Goal: Task Accomplishment & Management: Complete application form

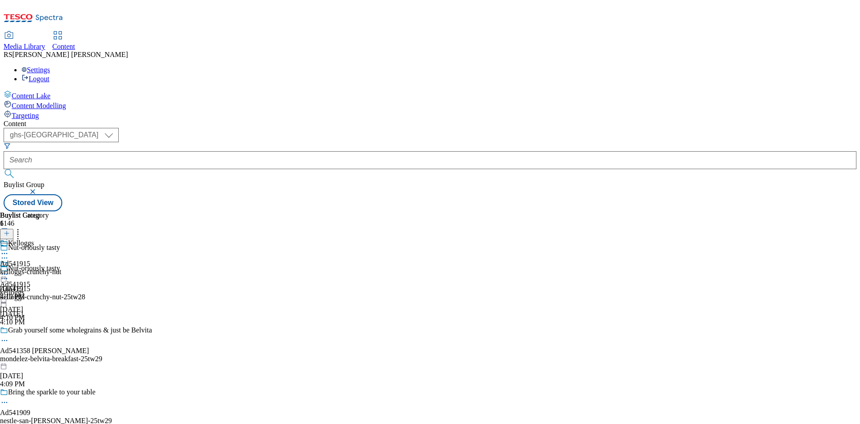
select select "ghs-uk"
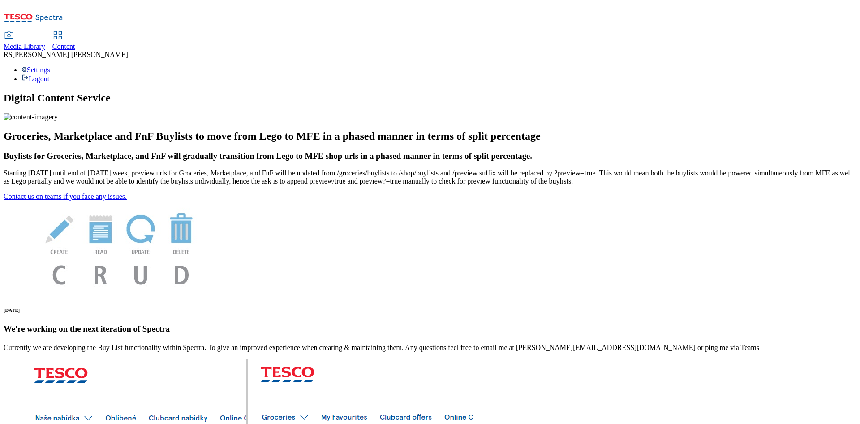
drag, startPoint x: 207, startPoint y: 21, endPoint x: 217, endPoint y: 26, distance: 11.5
click at [75, 43] on div "Content" at bounding box center [63, 47] width 23 height 8
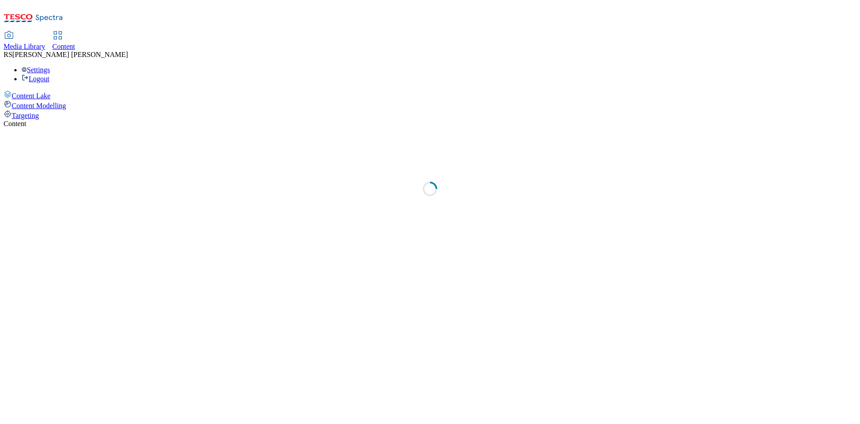
select select "ghs-[GEOGRAPHIC_DATA]"
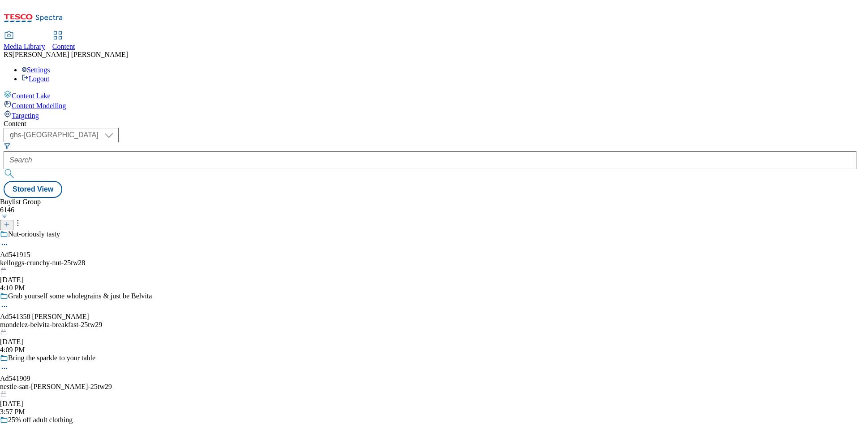
click at [10, 221] on icon at bounding box center [7, 224] width 6 height 6
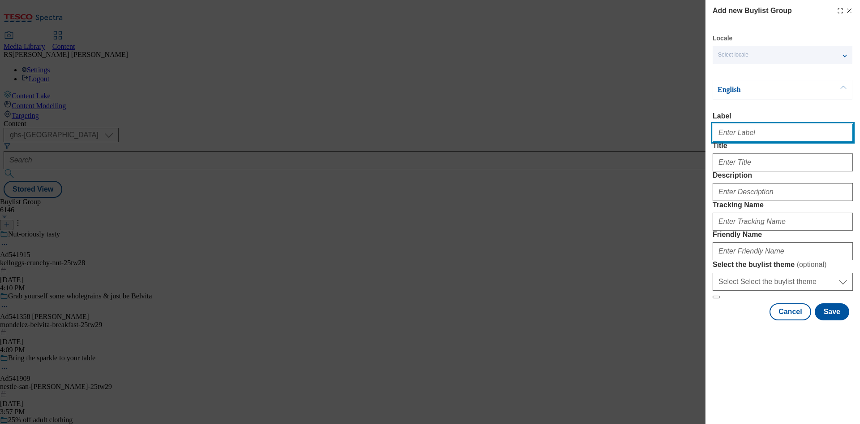
click at [765, 132] on input "Label" at bounding box center [783, 133] width 140 height 18
paste input "542126"
type input "Ad542126"
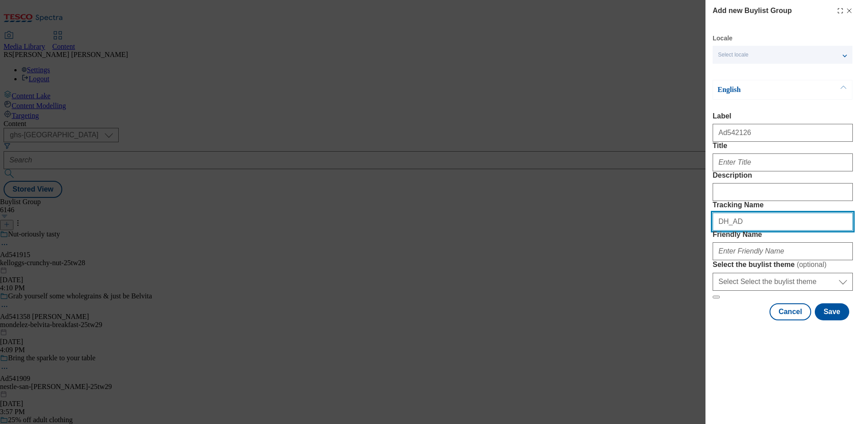
paste input "542126"
type input "DH_AD542126"
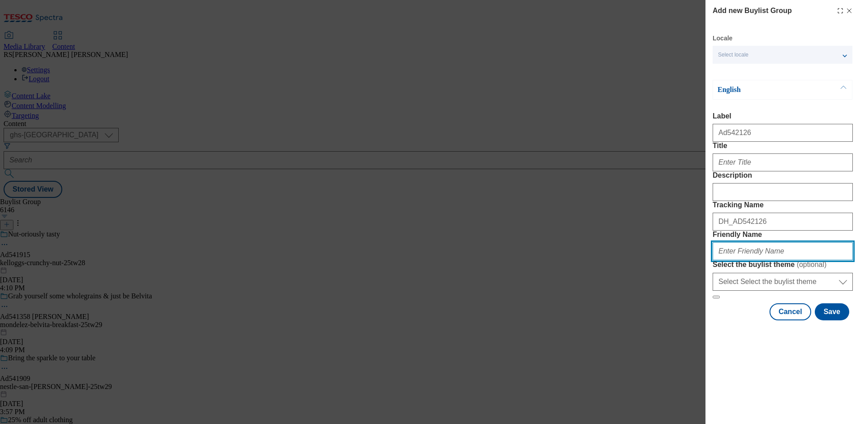
paste input "[PERSON_NAME]-yellow-tail-wine-25tw29"
type input "[PERSON_NAME]-yellow-tail-wine-25tw29"
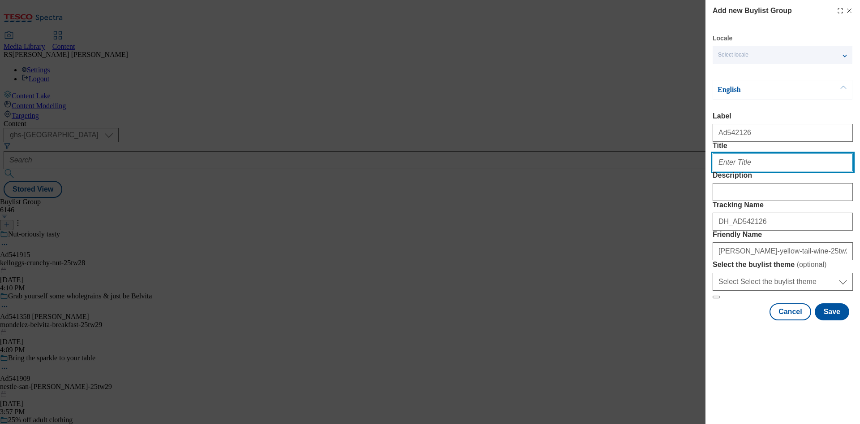
click at [767, 171] on input "Title" at bounding box center [783, 162] width 140 height 18
paste input "Good on ya!"
type input "Good on ya!"
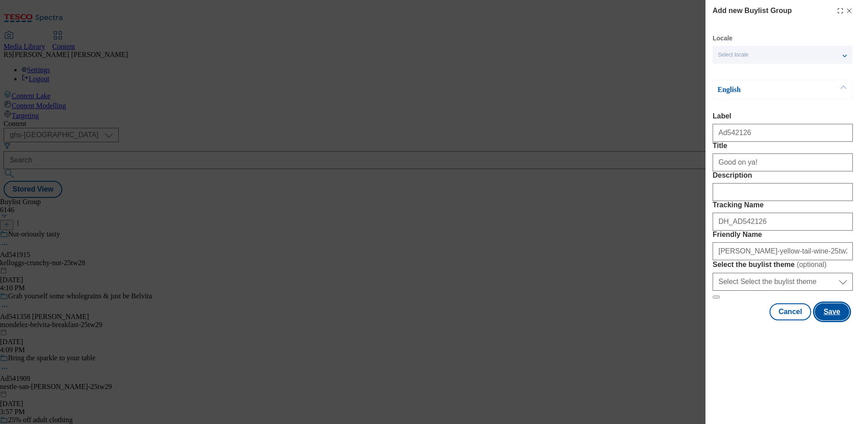
click at [835, 320] on button "Save" at bounding box center [832, 311] width 35 height 17
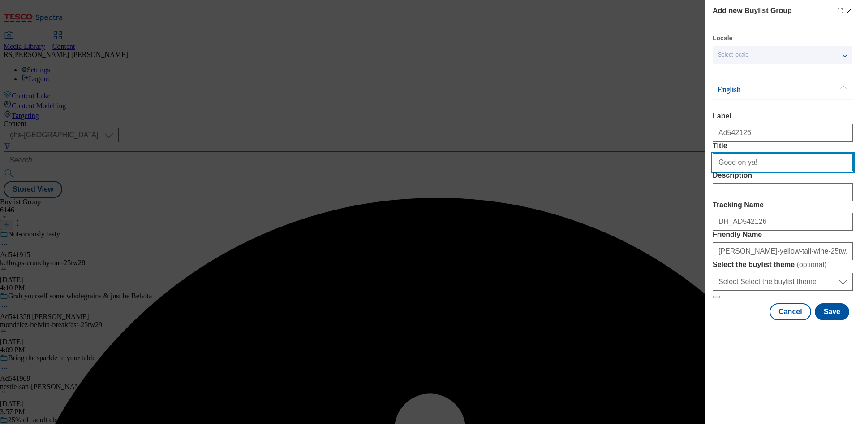
click at [787, 171] on input "Good on ya!" at bounding box center [783, 162] width 140 height 18
type input "Good on ya!"
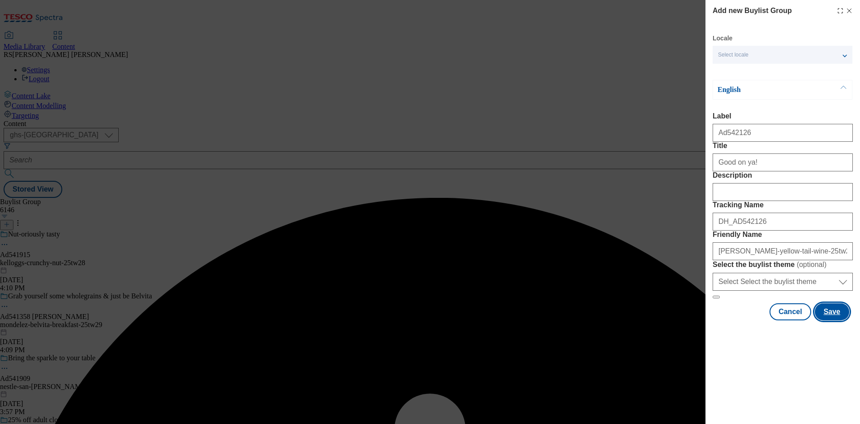
click at [833, 320] on button "Save" at bounding box center [832, 311] width 35 height 17
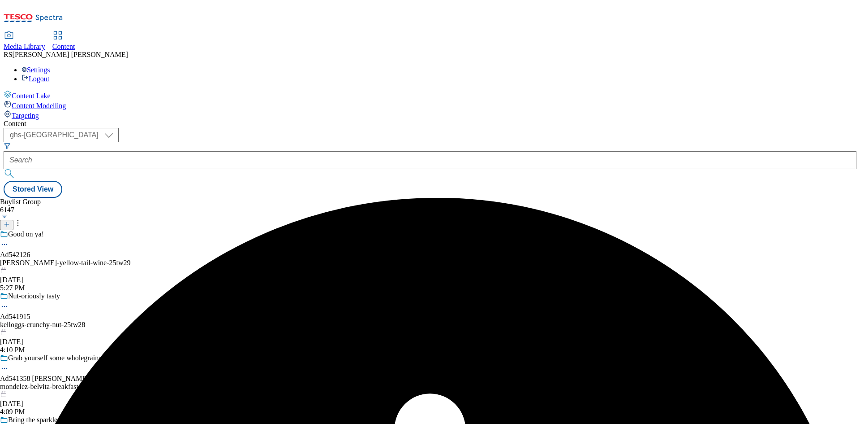
click at [178, 259] on div "[PERSON_NAME]-yellow-tail-wine-25tw29" at bounding box center [89, 263] width 178 height 8
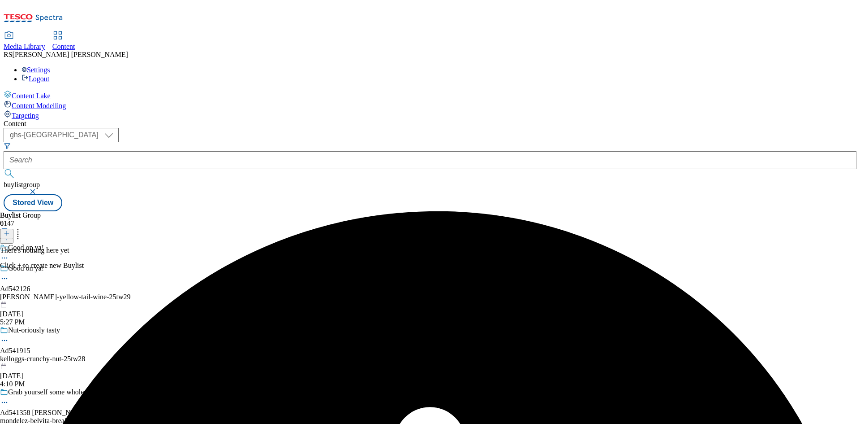
click at [10, 230] on icon at bounding box center [7, 233] width 6 height 6
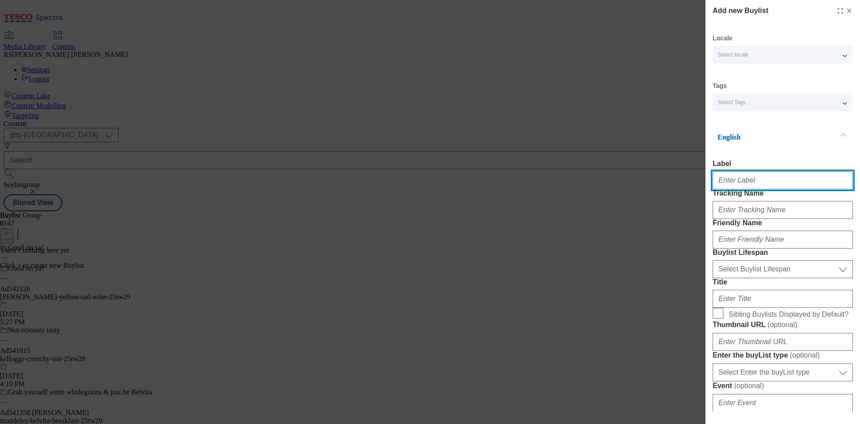
click at [770, 189] on input "Label" at bounding box center [783, 180] width 140 height 18
paste input "542126"
type input "Ad542126"
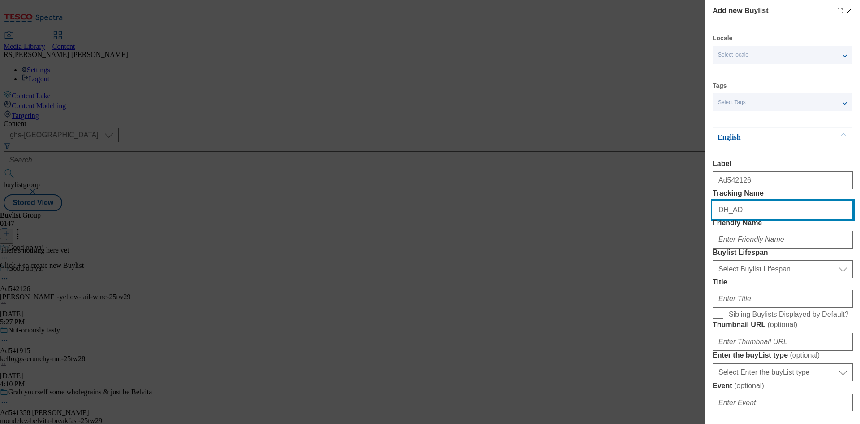
paste input "542126"
type input "DH_AD542126"
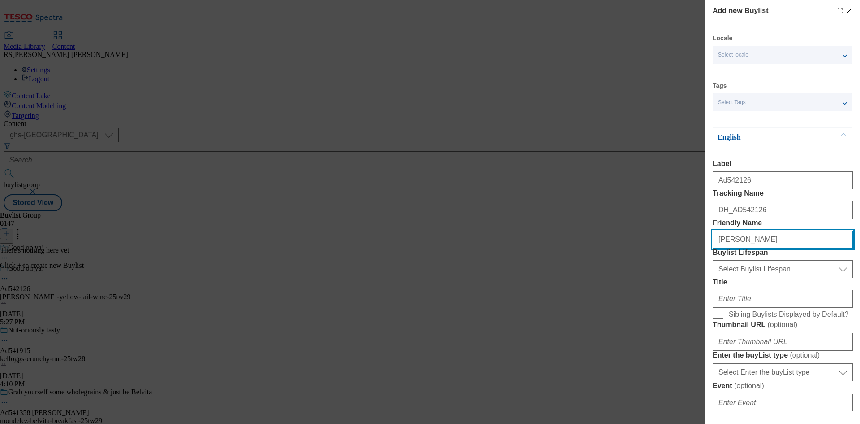
type input "casella"
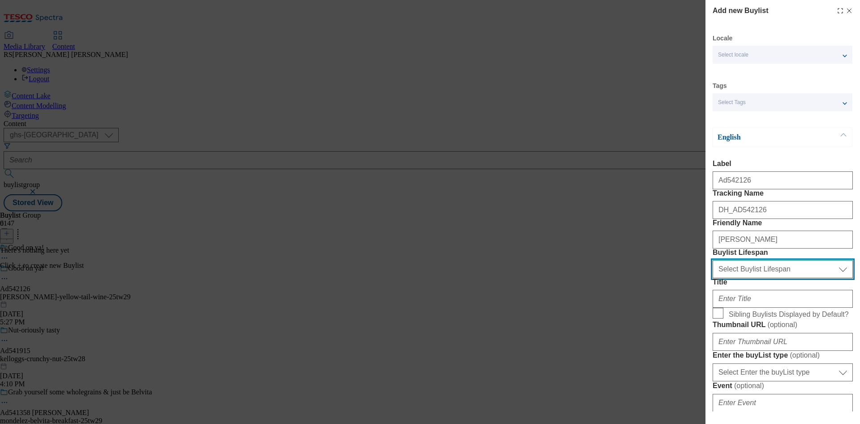
drag, startPoint x: 791, startPoint y: 315, endPoint x: 792, endPoint y: 320, distance: 5.1
click at [791, 278] on select "Select Buylist Lifespan evergreen seasonal tactical" at bounding box center [783, 269] width 140 height 18
select select "tactical"
click at [713, 278] on select "Select Buylist Lifespan evergreen seasonal tactical" at bounding box center [783, 269] width 140 height 18
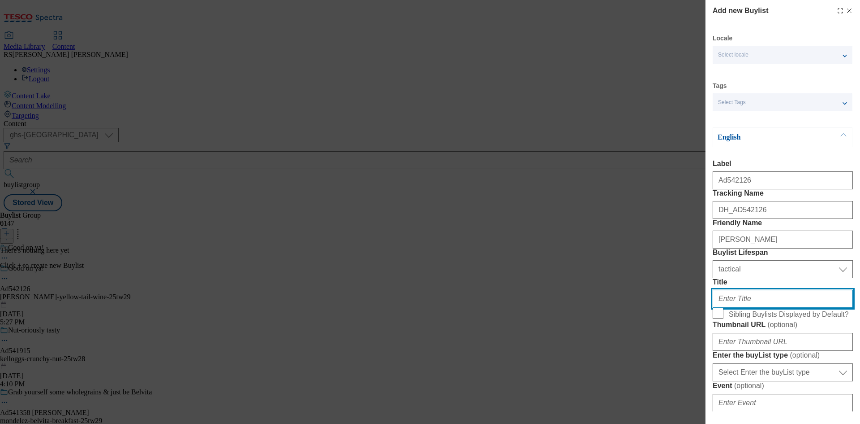
click at [757, 307] on input "Title" at bounding box center [783, 299] width 140 height 18
paste input "Pairs perfectly with roast chicken"
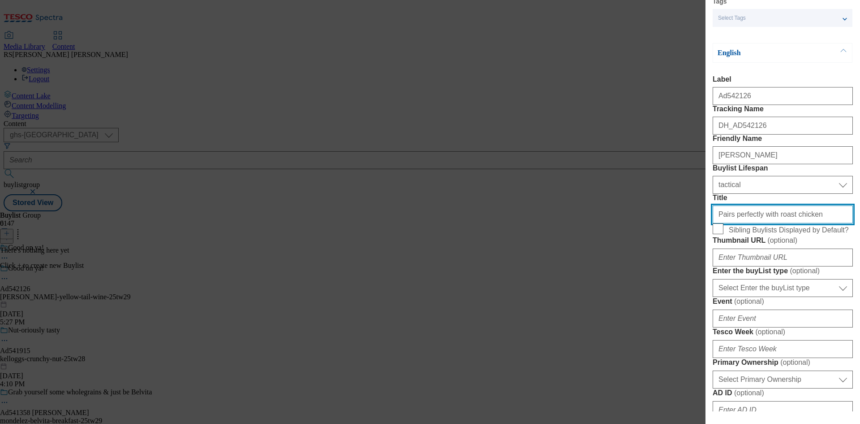
scroll to position [179, 0]
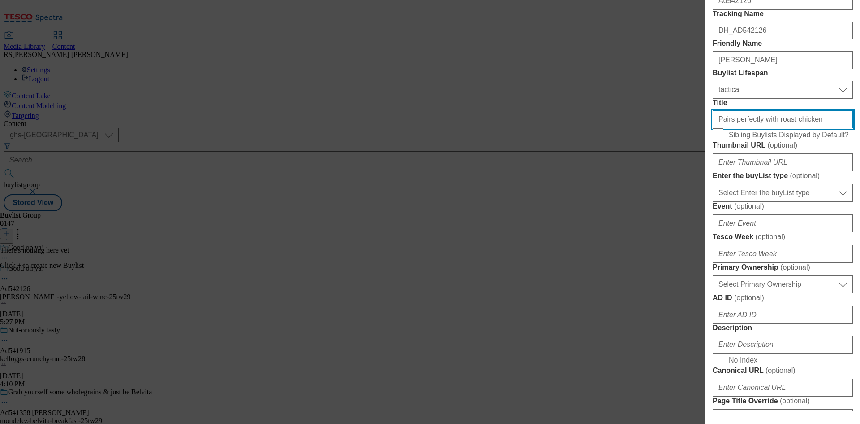
type input "Pairs perfectly with roast chicken"
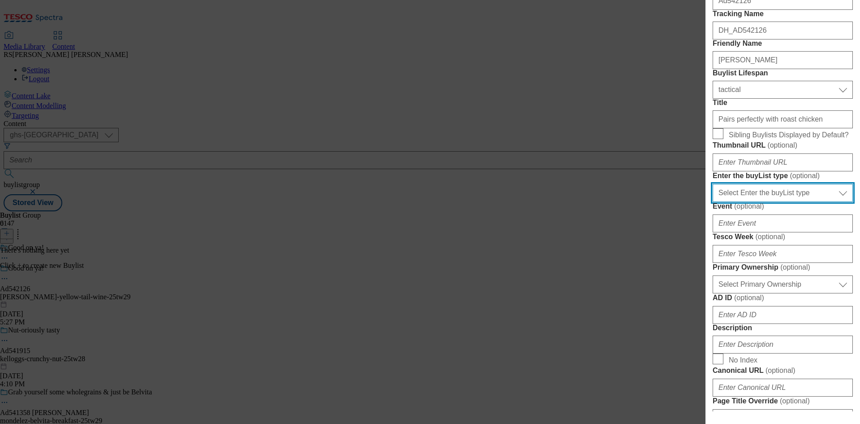
drag, startPoint x: 788, startPoint y: 296, endPoint x: 789, endPoint y: 301, distance: 4.6
click at [788, 202] on select "Select Enter the buyList type event supplier funded long term >4 weeks supplier…" at bounding box center [783, 193] width 140 height 18
select select "supplier funded short term 1-3 weeks"
click at [713, 202] on select "Select Enter the buyList type event supplier funded long term >4 weeks supplier…" at bounding box center [783, 193] width 140 height 18
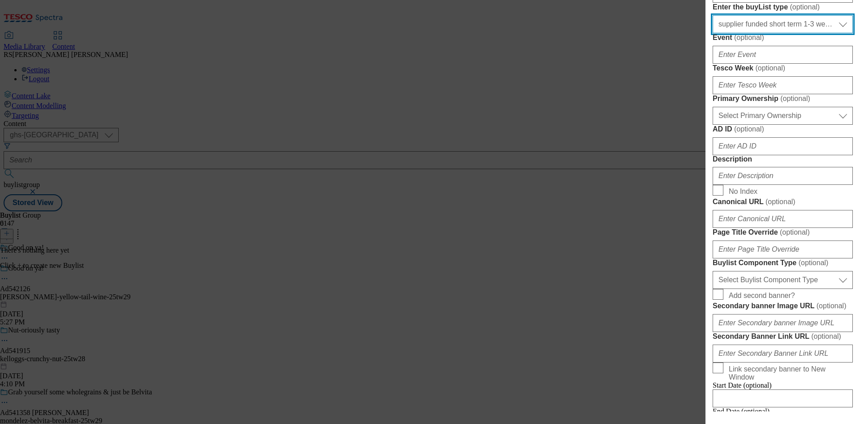
scroll to position [359, 0]
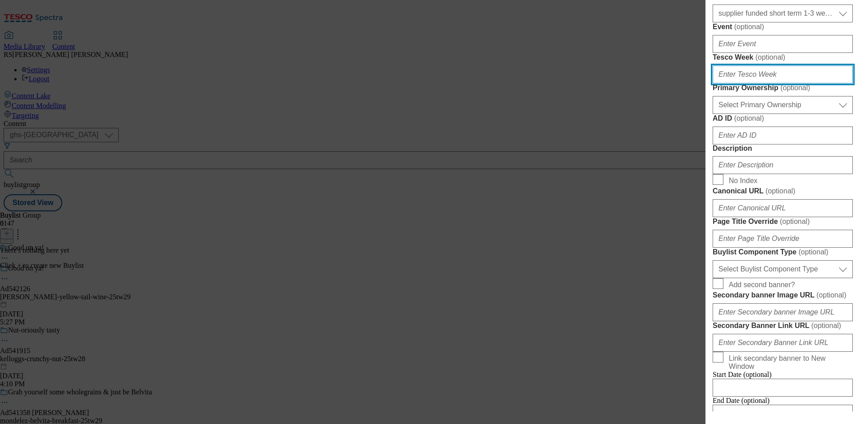
click at [762, 83] on input "Tesco Week ( optional )" at bounding box center [783, 74] width 140 height 18
type input "29"
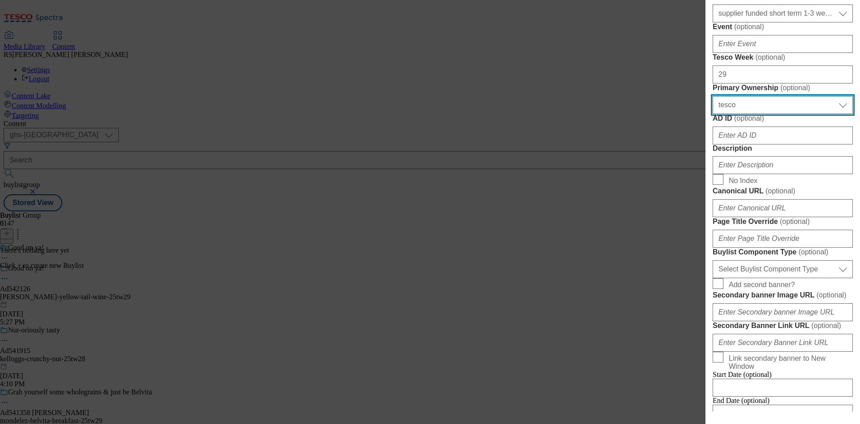
select select "dunnhumby"
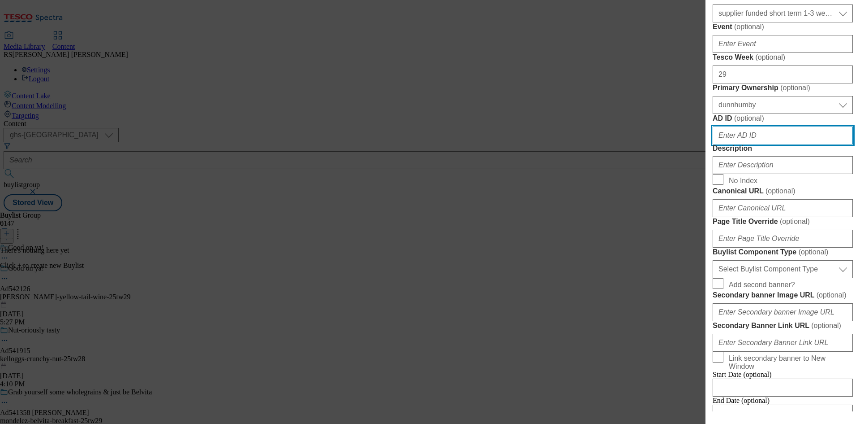
paste input "542126"
type input "542126"
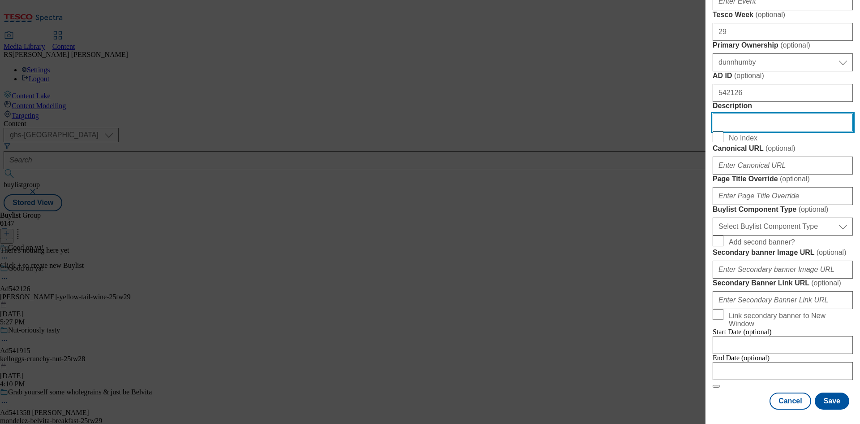
scroll to position [627, 0]
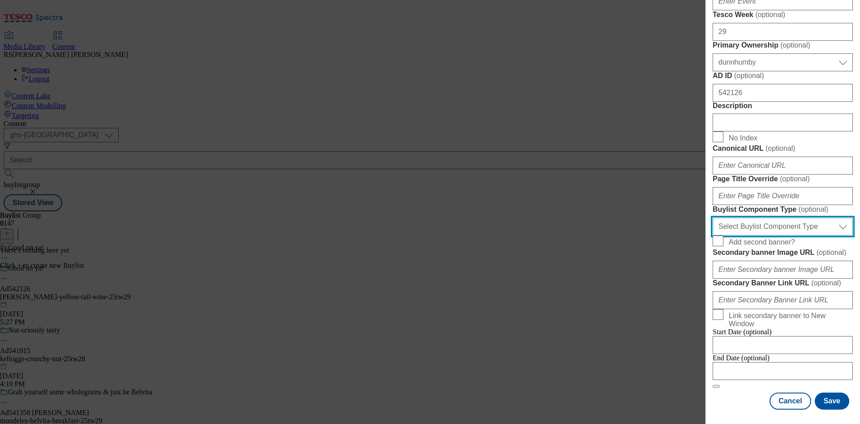
drag, startPoint x: 818, startPoint y: 235, endPoint x: 815, endPoint y: 242, distance: 7.4
click at [818, 235] on select "Select Buylist Component Type Banner Competition Header Meal" at bounding box center [783, 226] width 140 height 18
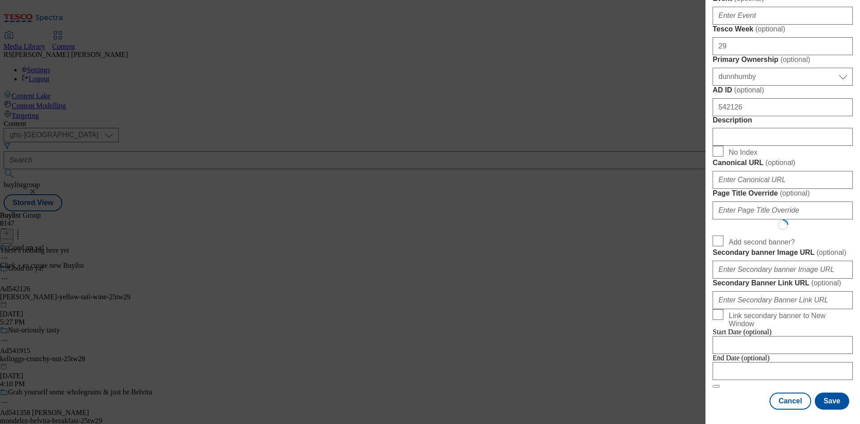
select select "Banner"
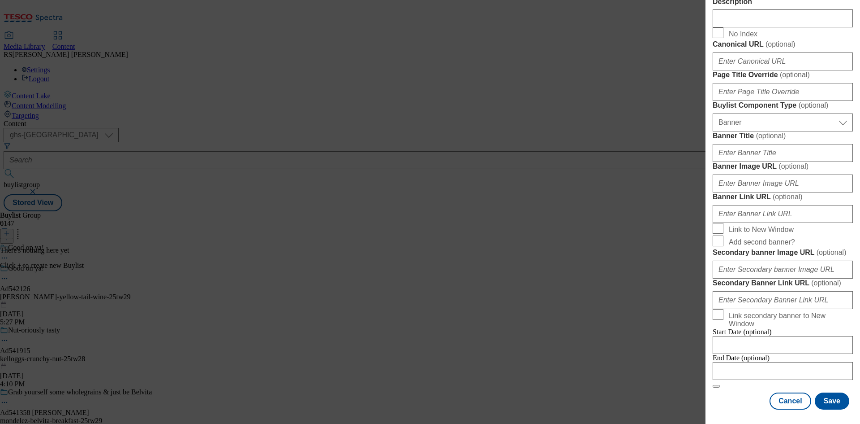
scroll to position [888, 0]
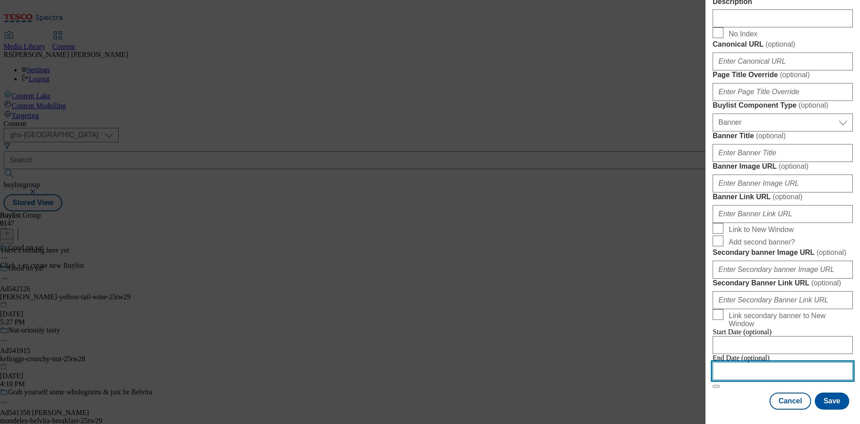
click at [793, 364] on input "Modal" at bounding box center [783, 371] width 140 height 18
select select "2025"
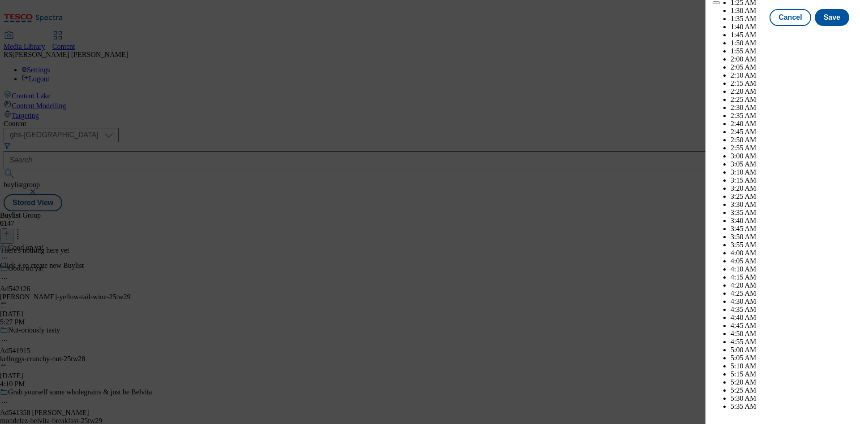
scroll to position [3460, 0]
select select "December"
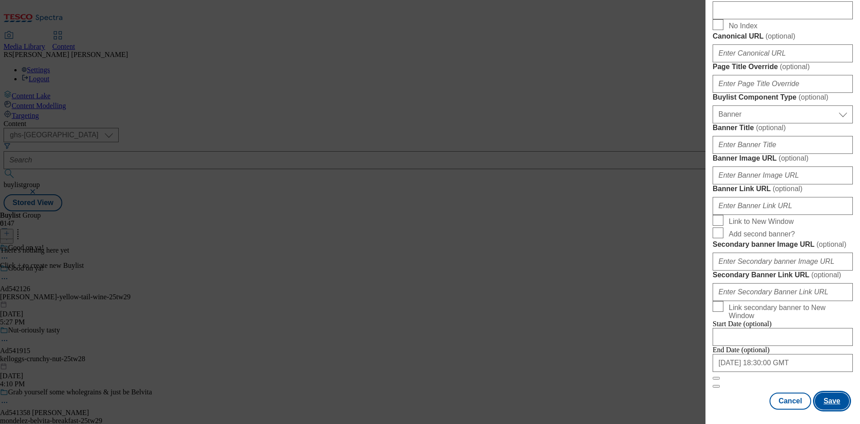
click at [831, 401] on button "Save" at bounding box center [832, 400] width 35 height 17
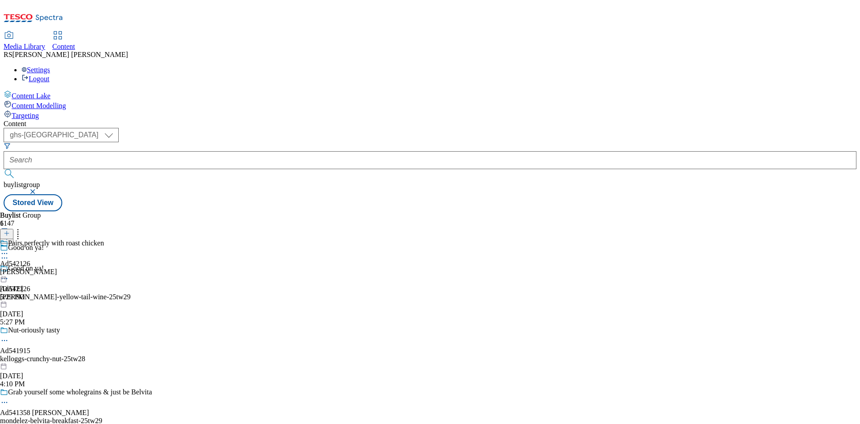
click at [104, 268] on div "casella" at bounding box center [52, 272] width 104 height 8
click at [10, 230] on icon at bounding box center [7, 233] width 6 height 6
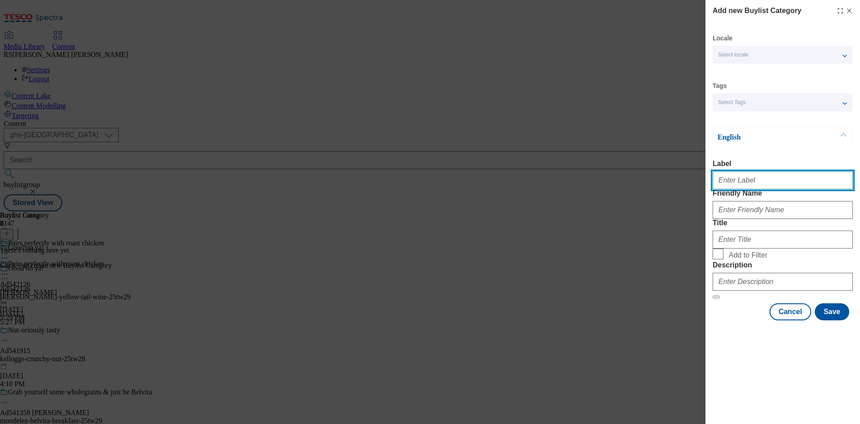
click at [756, 184] on input "Label" at bounding box center [783, 180] width 140 height 18
paste input "542126"
type input "Ad542126"
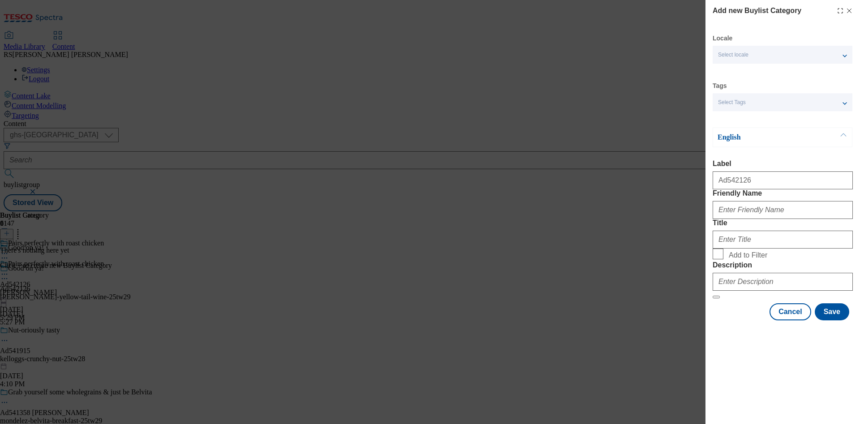
drag, startPoint x: 607, startPoint y: 142, endPoint x: 625, endPoint y: 163, distance: 28.0
click at [607, 142] on div "Add new Buylist Category Locale Select locale English Welsh Tags Select Tags fn…" at bounding box center [430, 212] width 860 height 424
click at [752, 219] on input "Friendly Name" at bounding box center [783, 210] width 140 height 18
paste input "casella-yellow-tail-wine"
type input "casella-yellow-tail-wine"
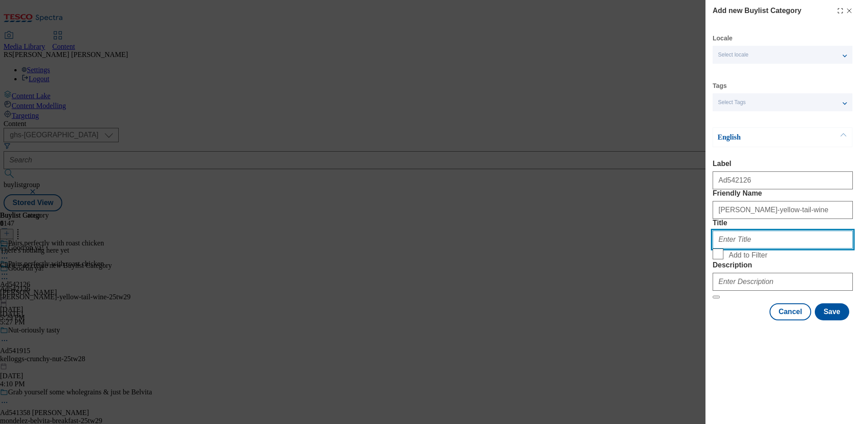
paste input "Casella Family Brands (Europe)"
type input "Casella Family Brands (Europe)"
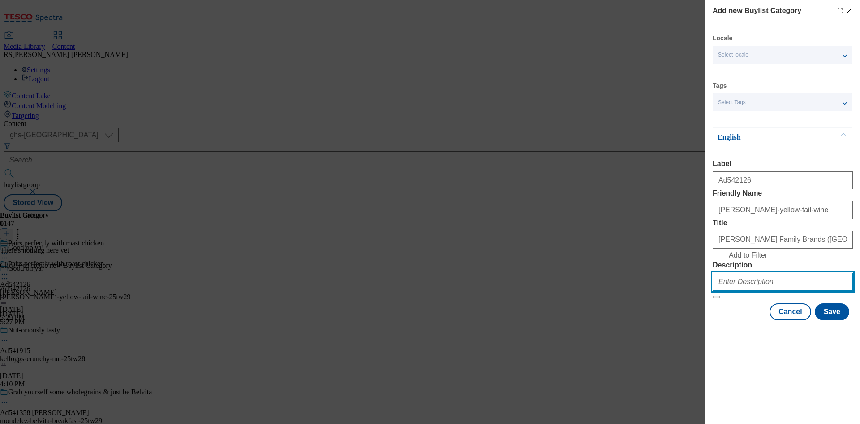
click at [768, 290] on input "Description" at bounding box center [783, 281] width 140 height 18
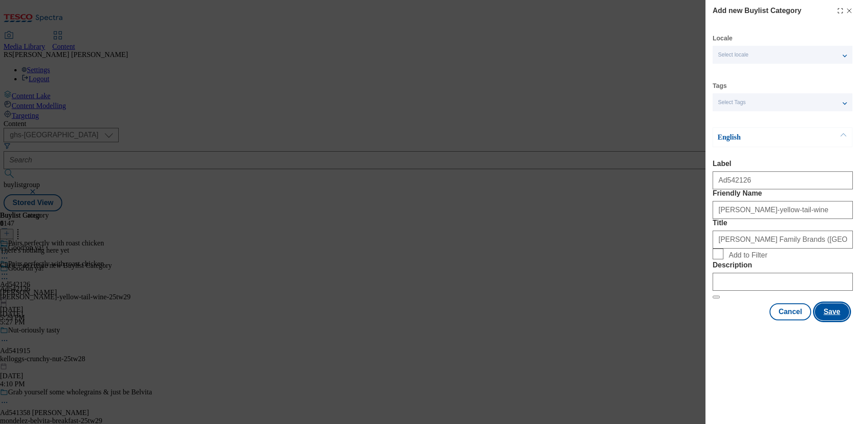
click at [836, 320] on button "Save" at bounding box center [832, 311] width 35 height 17
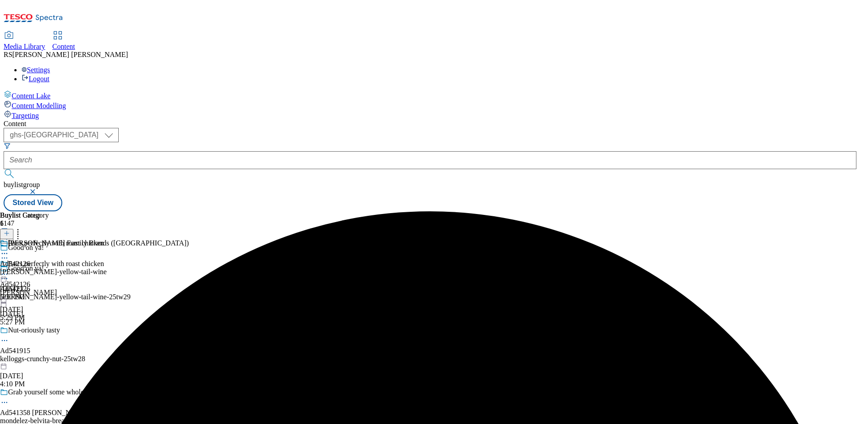
click at [189, 268] on div "casella-yellow-tail-wine" at bounding box center [94, 272] width 189 height 8
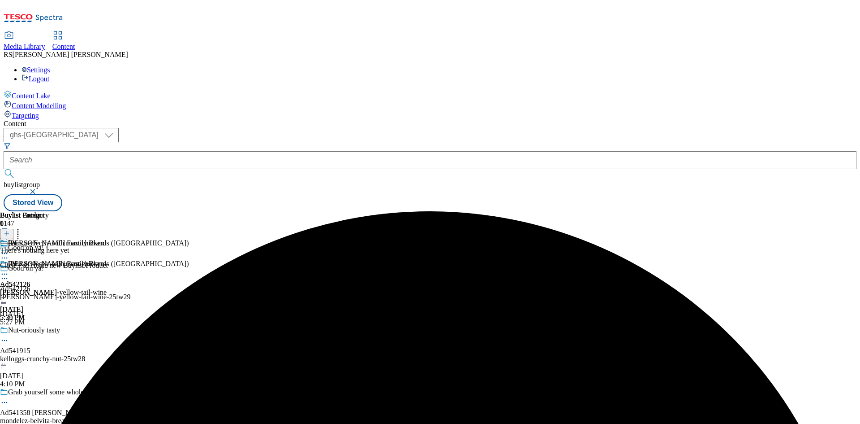
click at [10, 230] on icon at bounding box center [7, 233] width 6 height 6
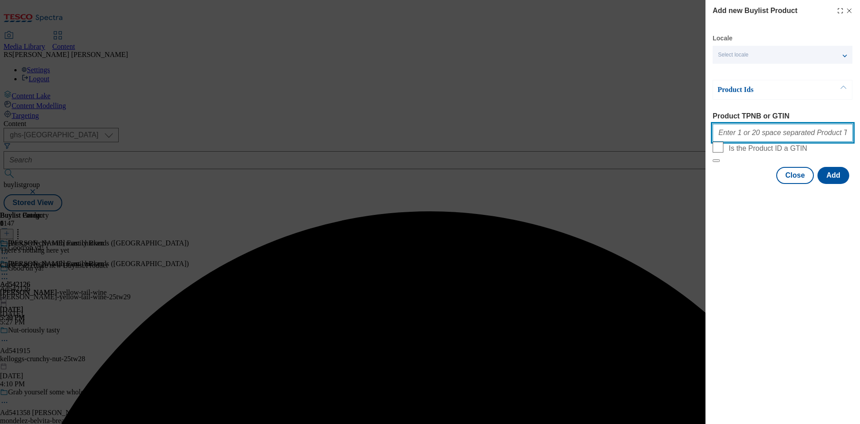
drag, startPoint x: 778, startPoint y: 135, endPoint x: 790, endPoint y: 152, distance: 20.0
click at [778, 135] on input "Product TPNB or GTIN" at bounding box center [783, 133] width 140 height 18
paste input "61780307"
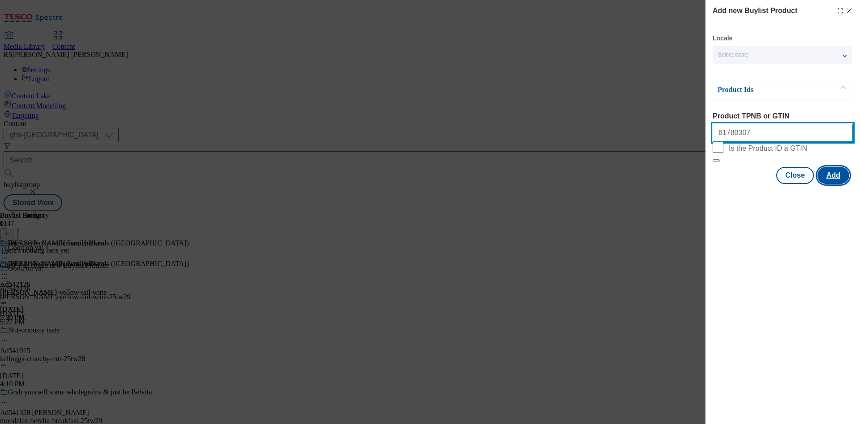
type input "61780307"
click at [839, 184] on button "Add" at bounding box center [834, 175] width 32 height 17
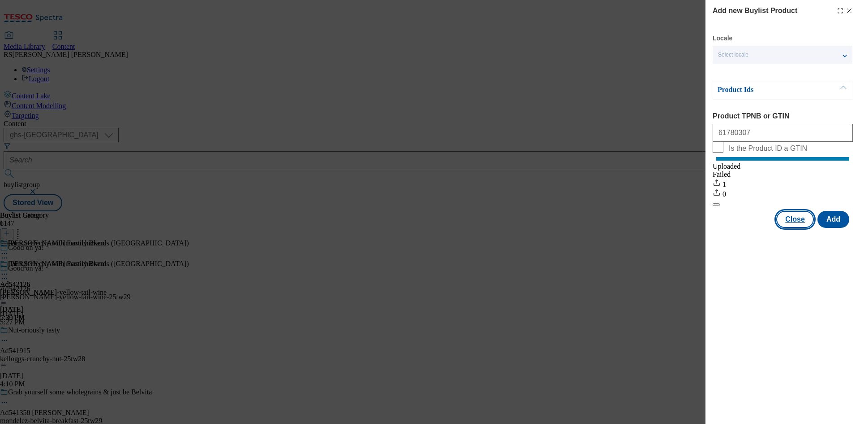
click at [793, 228] on button "Close" at bounding box center [796, 219] width 38 height 17
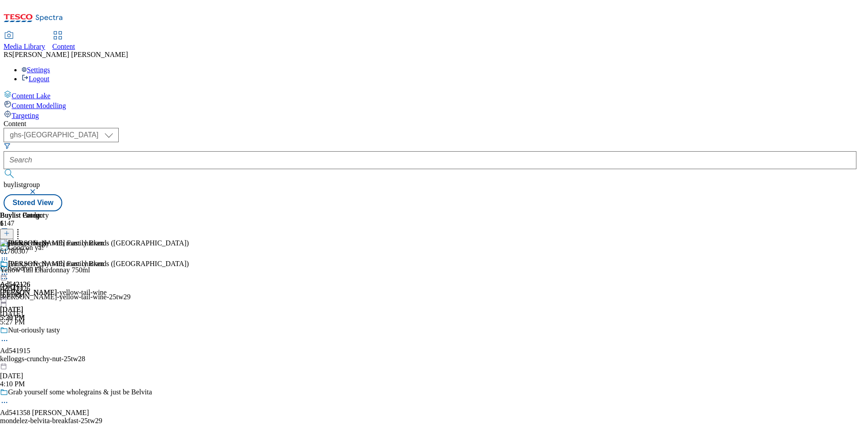
click at [5, 278] on circle at bounding box center [4, 278] width 1 height 1
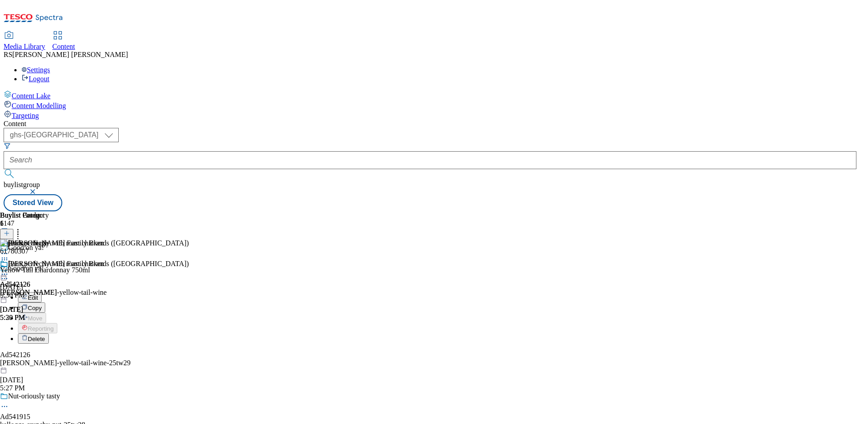
click at [38, 294] on span "Edit" at bounding box center [33, 297] width 10 height 7
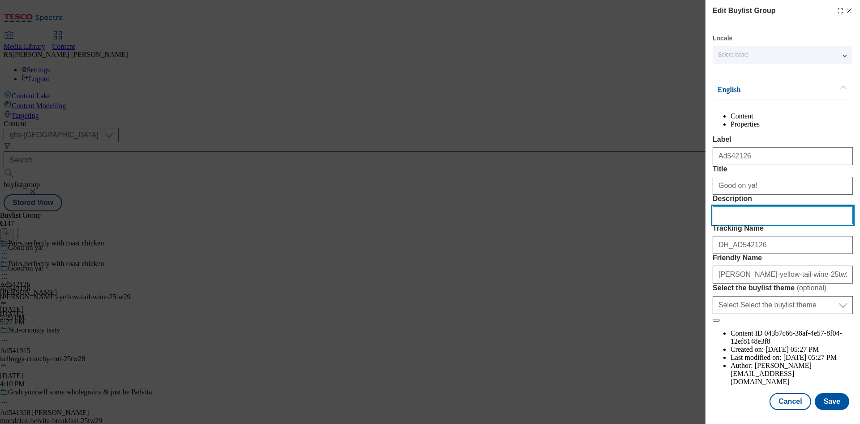
click at [762, 224] on input "Description" at bounding box center [783, 215] width 140 height 18
paste input "Yellow Tail Chardonnay 750ml"
type input "Yellow Tail Chardonnay 750ml"
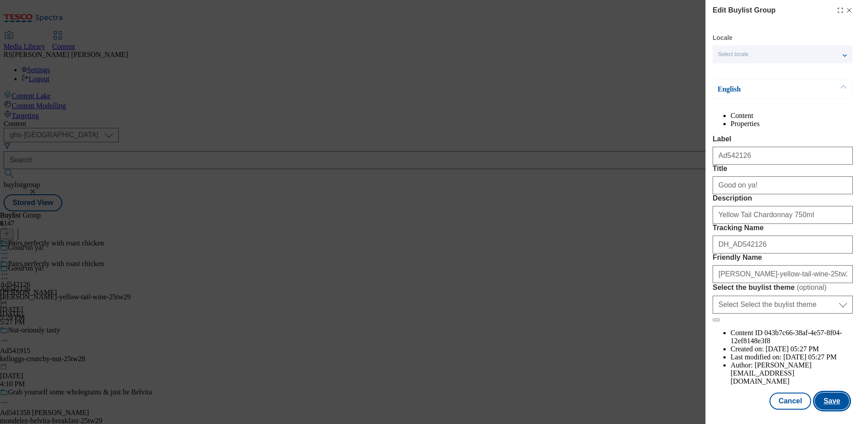
click at [828, 403] on button "Save" at bounding box center [832, 400] width 35 height 17
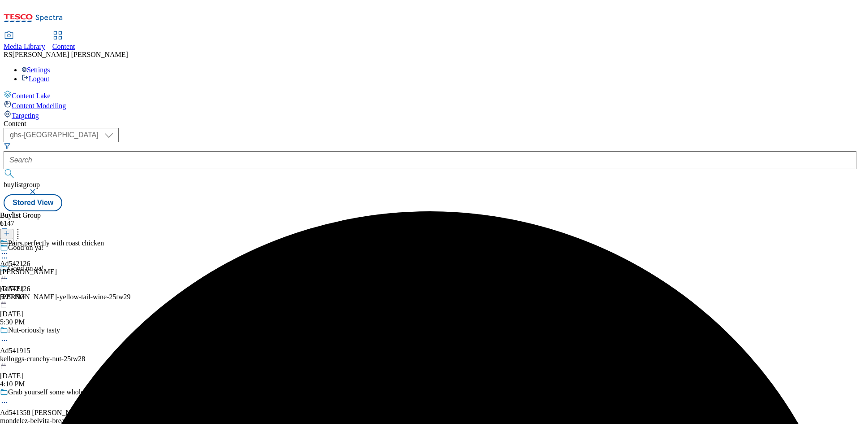
click at [5, 253] on circle at bounding box center [4, 253] width 1 height 1
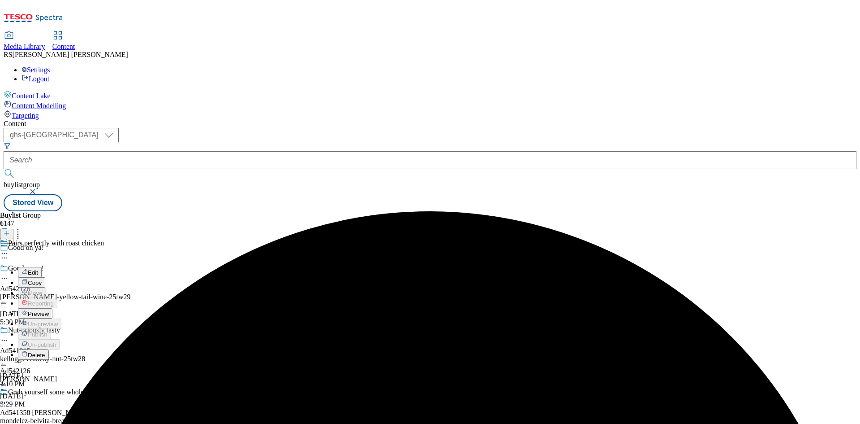
click at [42, 267] on button "Edit" at bounding box center [30, 272] width 24 height 10
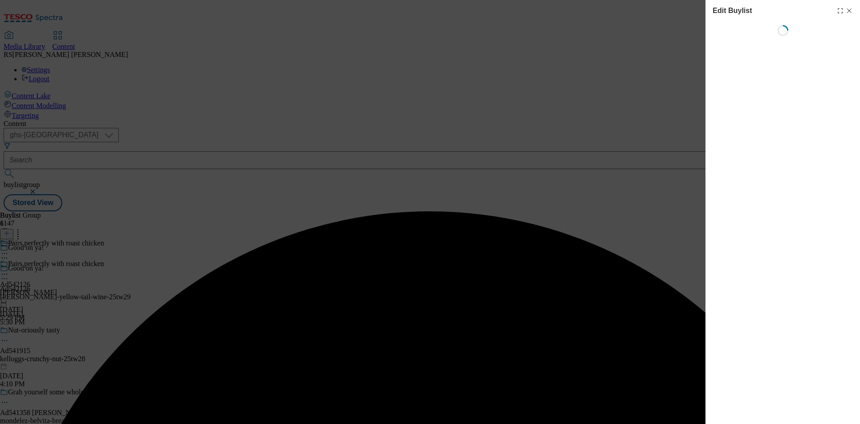
select select "tactical"
select select "supplier funded short term 1-3 weeks"
select select "dunnhumby"
select select "Banner"
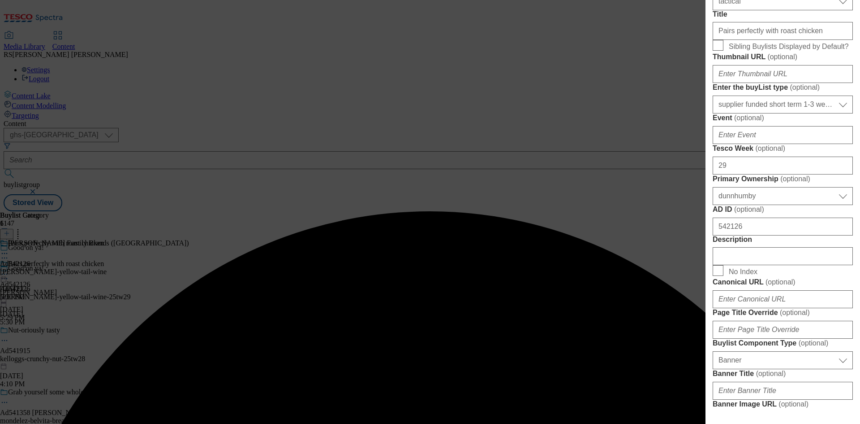
scroll to position [403, 0]
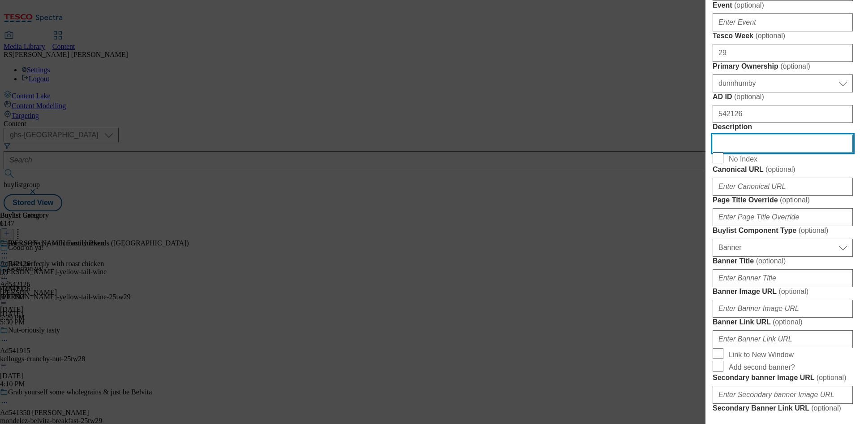
click at [765, 152] on input "Description" at bounding box center [783, 143] width 140 height 18
paste input "Yellow Tail Chardonnay 750ml"
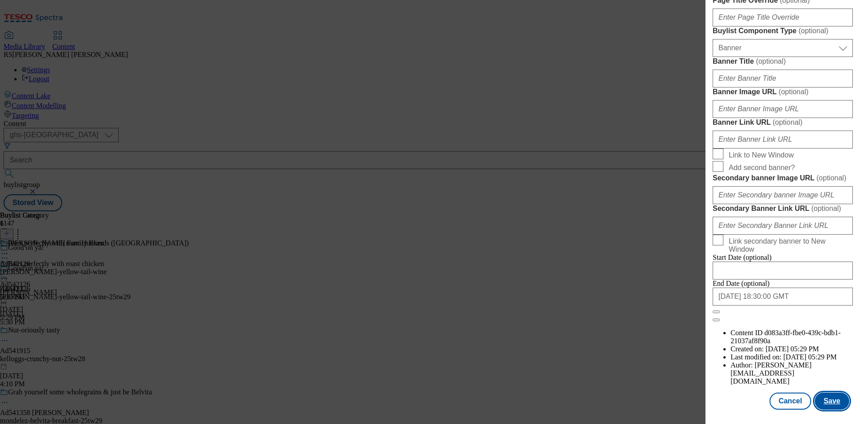
scroll to position [928, 0]
type input "Yellow Tail Chardonnay 750ml"
click at [826, 400] on button "Save" at bounding box center [832, 400] width 35 height 17
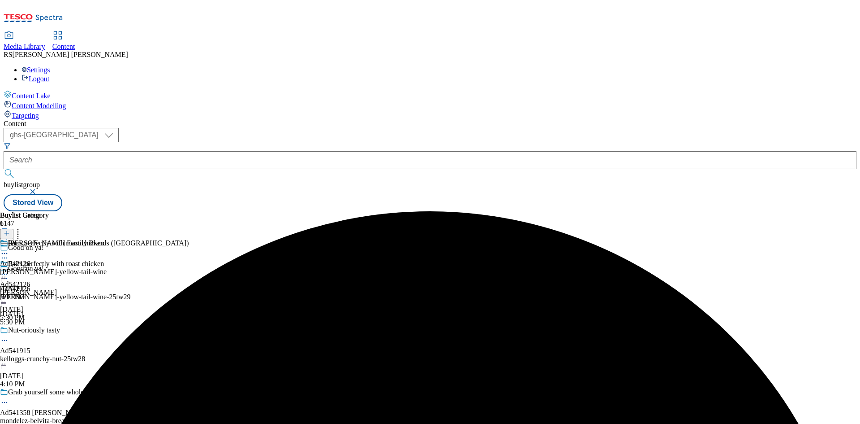
drag, startPoint x: 584, startPoint y: 140, endPoint x: 588, endPoint y: 147, distance: 7.4
click at [9, 249] on icon at bounding box center [4, 253] width 9 height 9
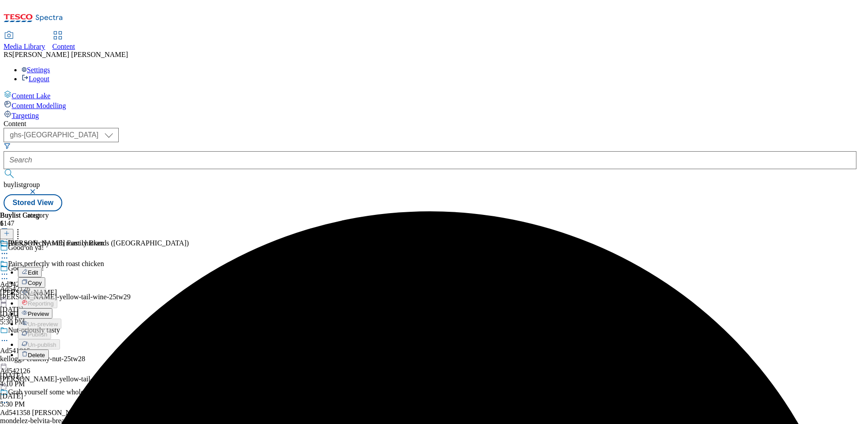
click at [42, 267] on button "Edit" at bounding box center [30, 272] width 24 height 10
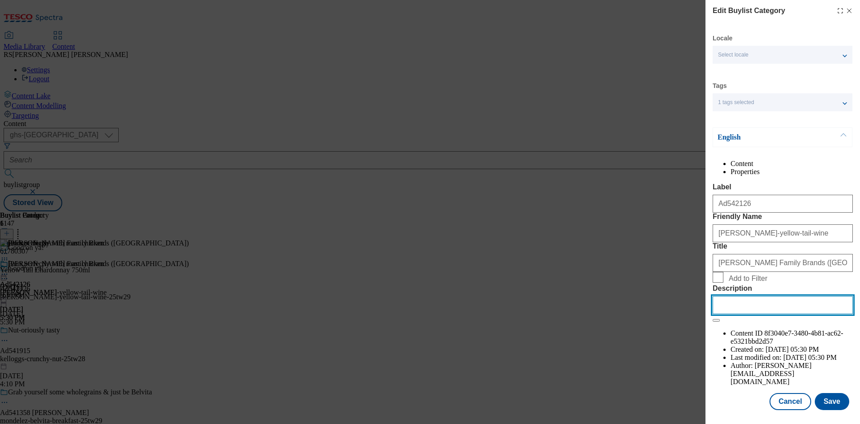
click at [789, 314] on input "Description" at bounding box center [783, 305] width 140 height 18
paste input "Yellow Tail Chardonnay 750ml"
type input "Yellow Tail Chardonnay 750ml"
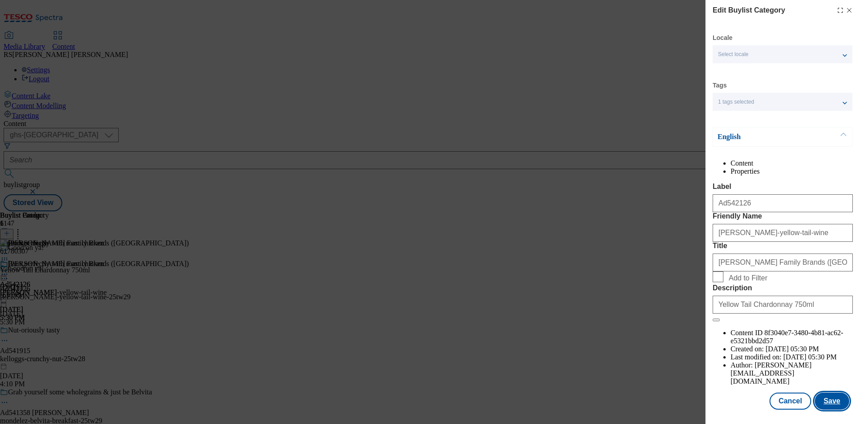
click at [825, 400] on button "Save" at bounding box center [832, 400] width 35 height 17
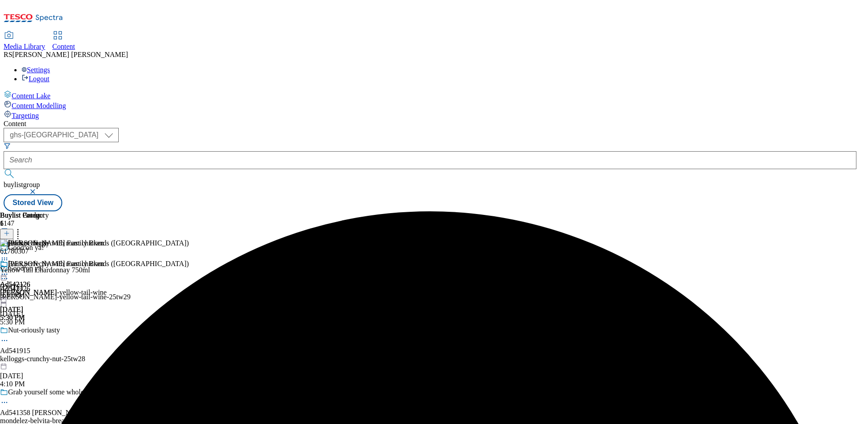
click at [9, 269] on icon at bounding box center [4, 273] width 9 height 9
click at [49, 331] on span "Preview" at bounding box center [38, 334] width 21 height 7
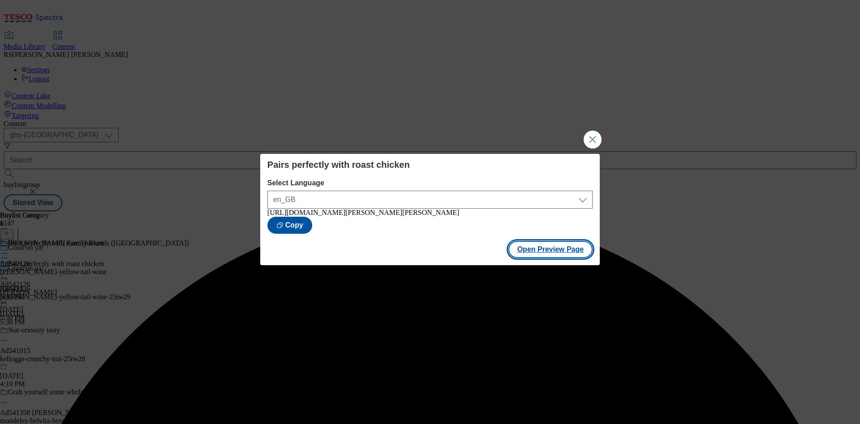
click at [557, 256] on button "Open Preview Page" at bounding box center [551, 249] width 85 height 17
click at [590, 136] on button "Close Modal" at bounding box center [593, 139] width 18 height 18
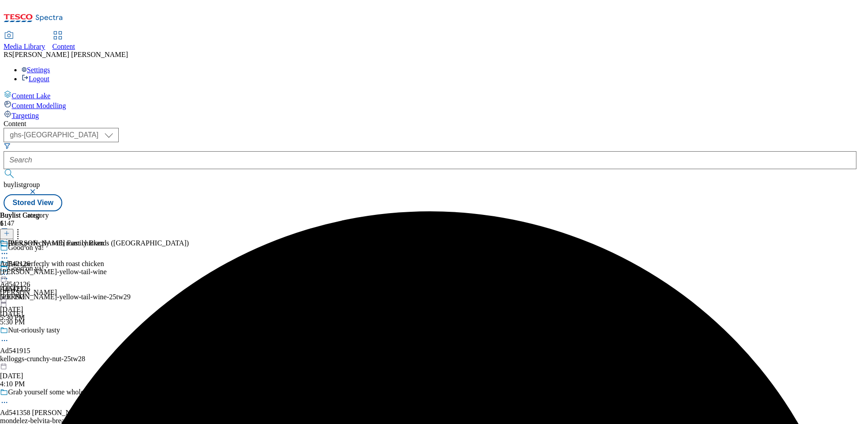
click at [9, 269] on icon at bounding box center [4, 273] width 9 height 9
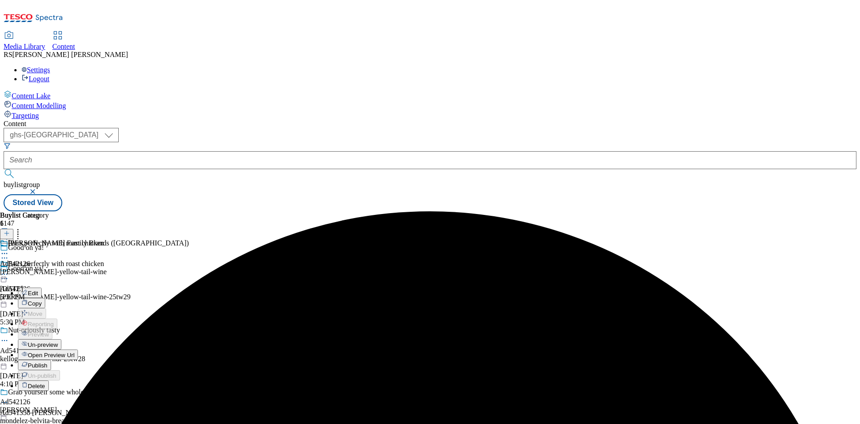
click at [48, 362] on span "Publish" at bounding box center [38, 365] width 20 height 7
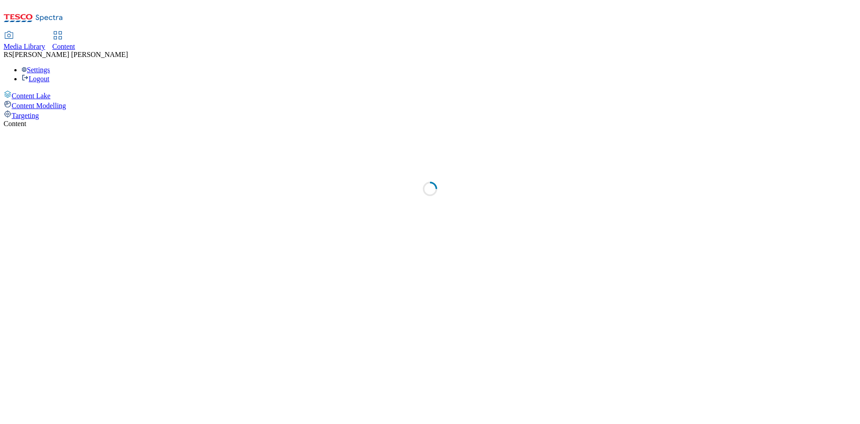
select select "ghs-[GEOGRAPHIC_DATA]"
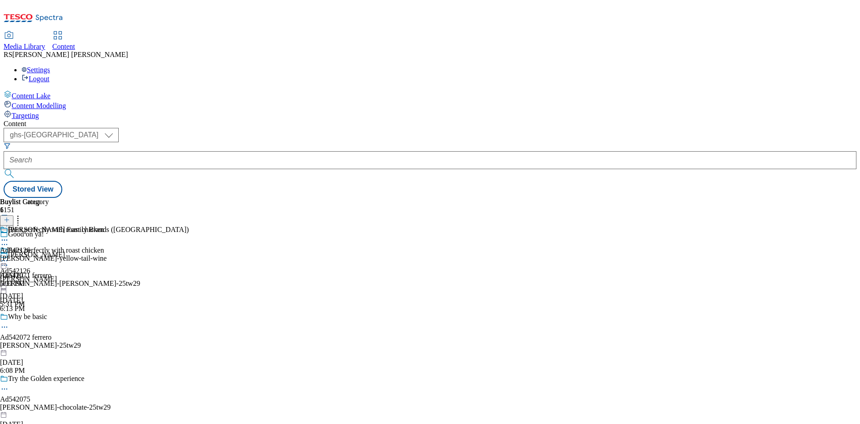
click at [10, 221] on icon at bounding box center [7, 224] width 6 height 6
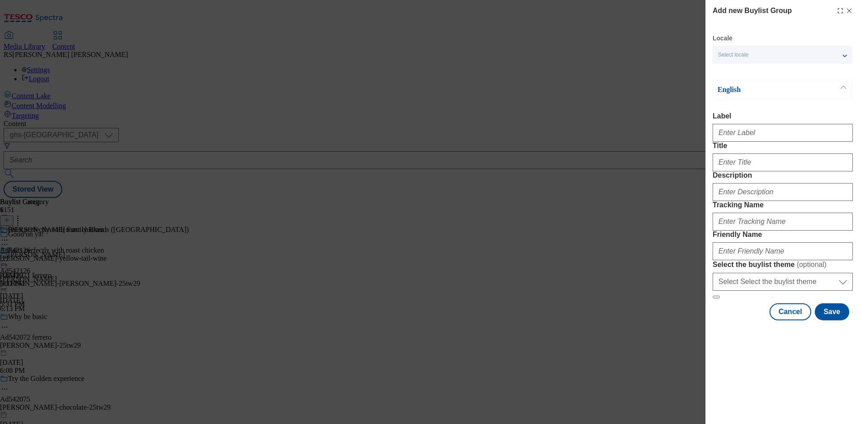
click at [768, 126] on div "Modal" at bounding box center [783, 131] width 140 height 22
click at [767, 130] on input "Label" at bounding box center [783, 133] width 140 height 18
paste input "£3.65"
paste input "542070"
type input "Ad542070"
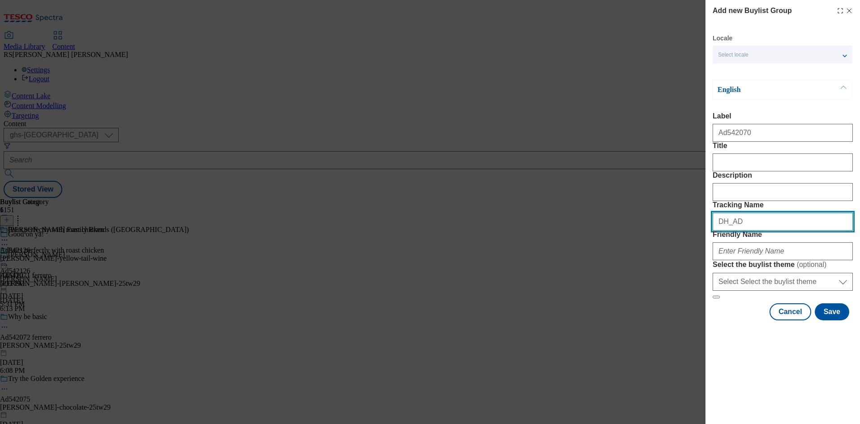
paste input "542070"
type input "DH_AD542070"
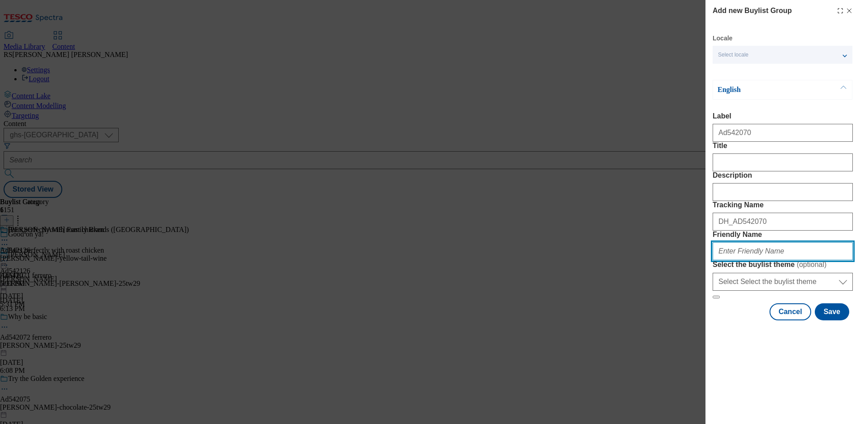
paste input "ferrero-nutella-biscuits-25tw29"
type input "ferrero-nutella-biscuits-25tw29"
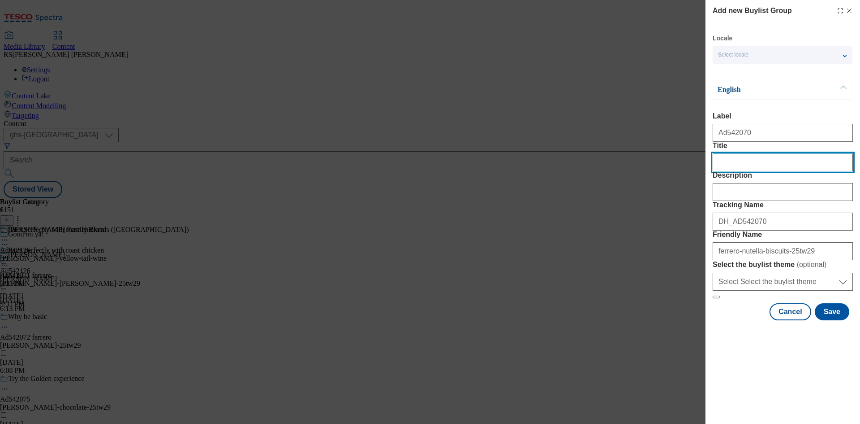
click at [753, 171] on input "Title" at bounding box center [783, 162] width 140 height 18
paste input "Love to share"
paste input "Modal"
type input "Love to share"
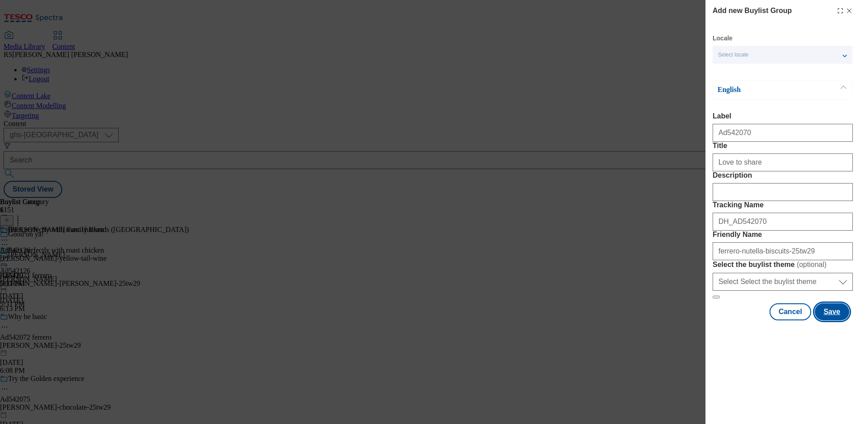
click at [833, 320] on button "Save" at bounding box center [832, 311] width 35 height 17
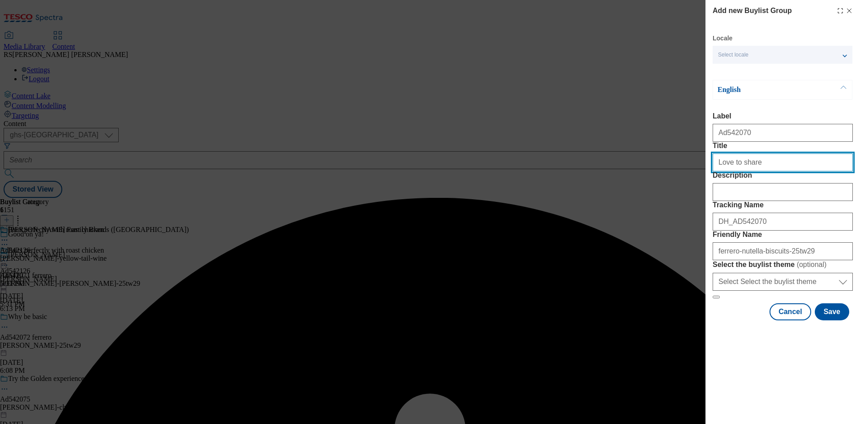
click at [790, 171] on input "Love to share" at bounding box center [783, 162] width 140 height 18
type input "Love to share"
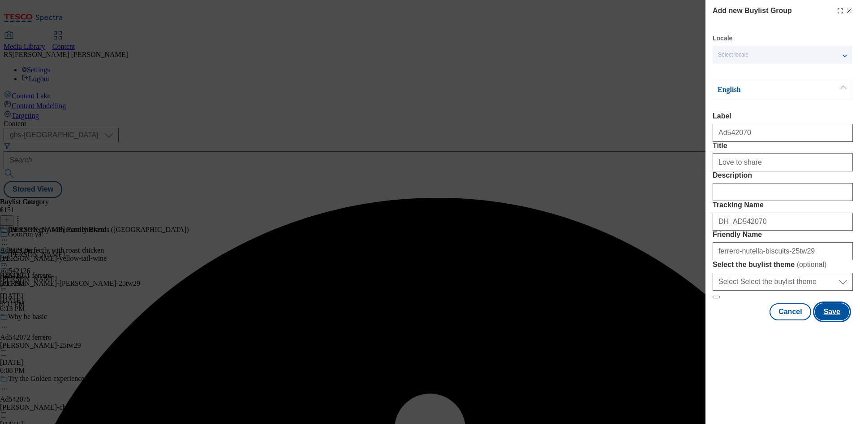
click at [833, 320] on button "Save" at bounding box center [832, 311] width 35 height 17
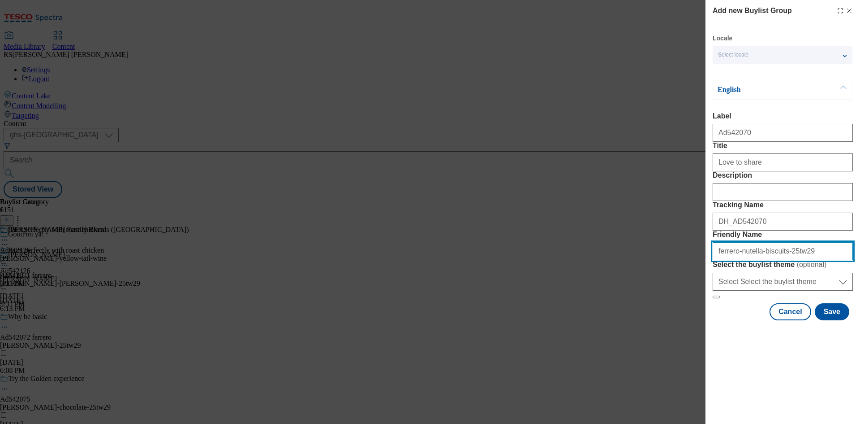
click at [776, 260] on input "Friendly Name" at bounding box center [783, 251] width 140 height 18
type input "ferrero-nutella-biscuit-25tw29"
click at [842, 322] on div "Add new Buylist Group Locale Select locale English Welsh English Label Title De…" at bounding box center [783, 161] width 155 height 322
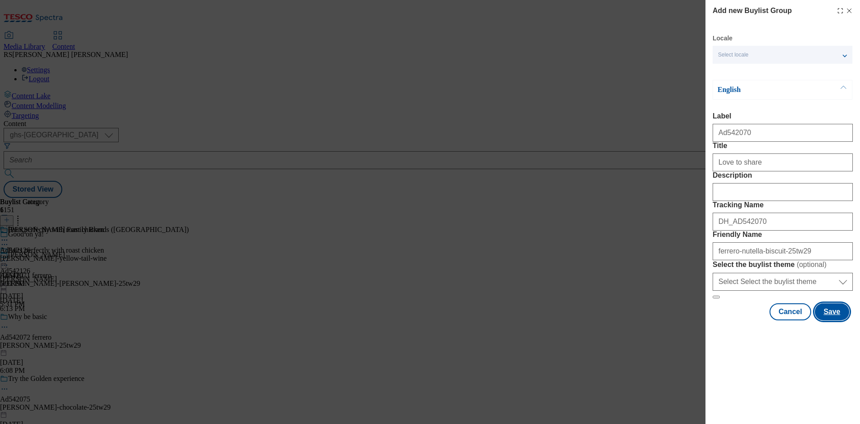
click at [835, 320] on button "Save" at bounding box center [832, 311] width 35 height 17
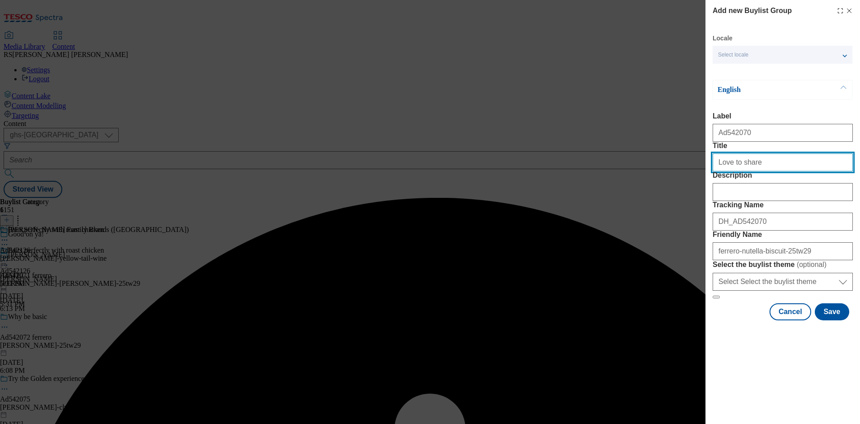
click at [779, 171] on input "Love to share" at bounding box center [783, 162] width 140 height 18
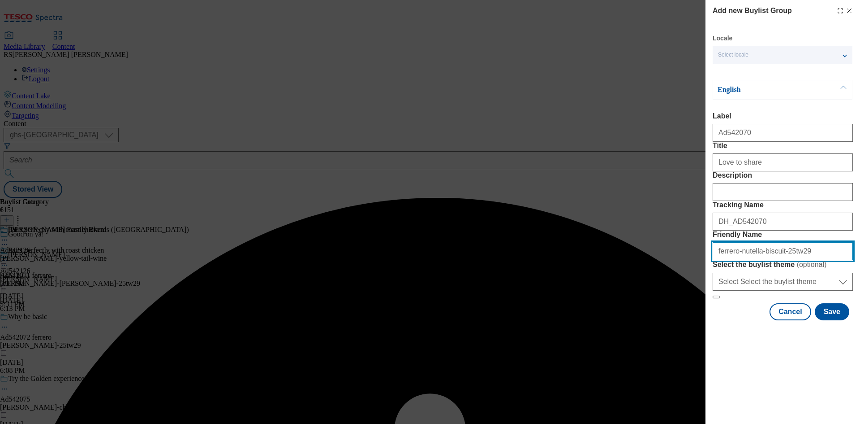
click at [773, 260] on input "ferrero-nutella-biscuit-25tw29" at bounding box center [783, 251] width 140 height 18
type input "ferrero-nutella-biscuits-25tw29"
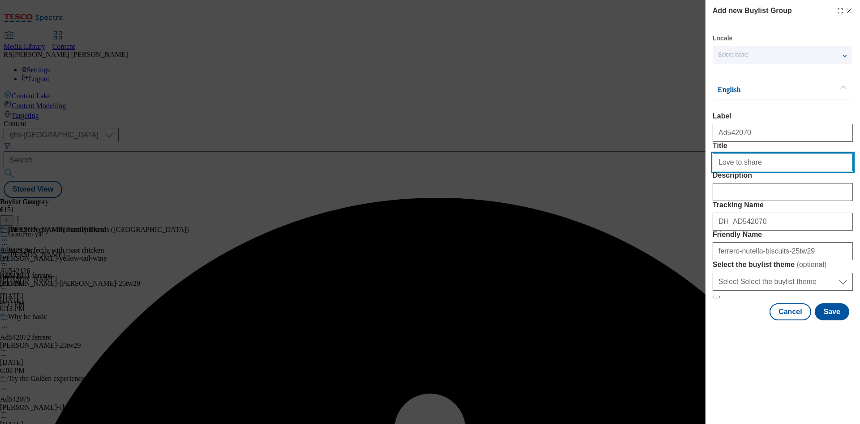
click at [770, 171] on input "Love to share" at bounding box center [783, 162] width 140 height 18
type input "Love to share"
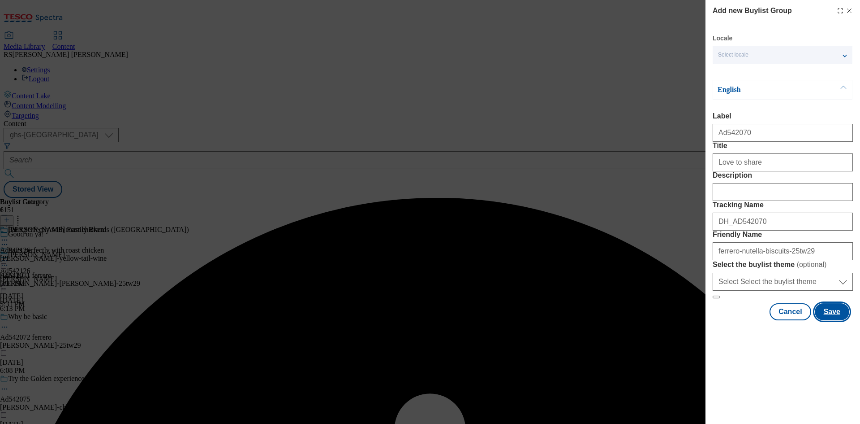
click at [828, 320] on button "Save" at bounding box center [832, 311] width 35 height 17
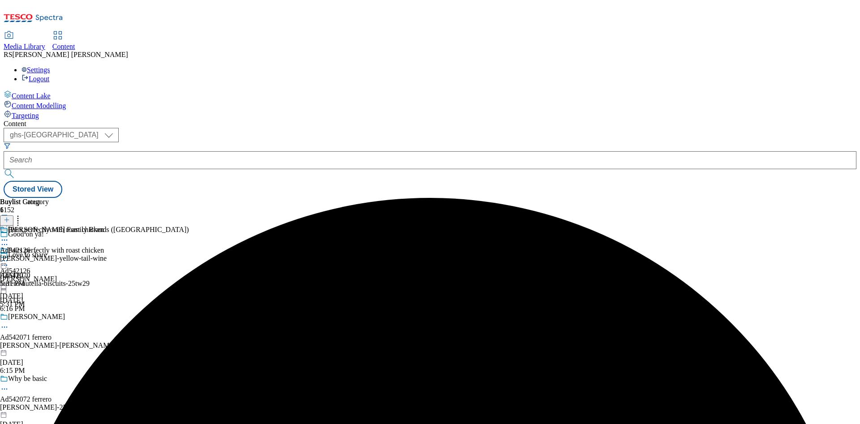
click at [152, 251] on div "Love to share Ad542070 ferrero-nutella-biscuits-25tw29 Sep 4, 2025 6:16 PM" at bounding box center [76, 282] width 152 height 62
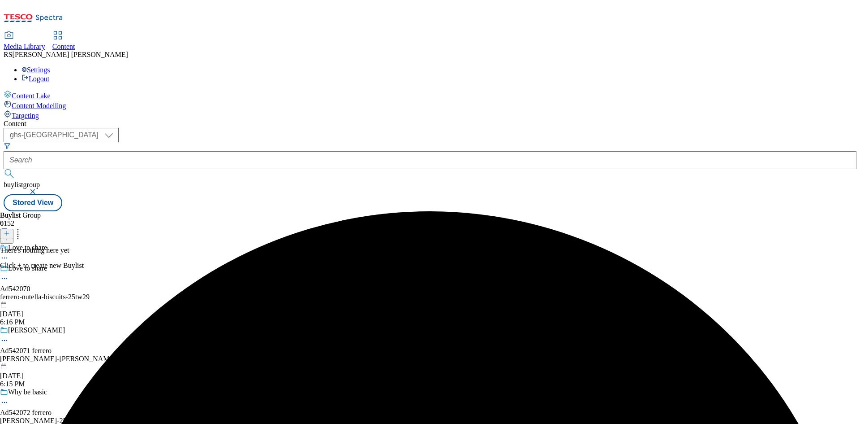
click at [10, 230] on icon at bounding box center [7, 233] width 6 height 6
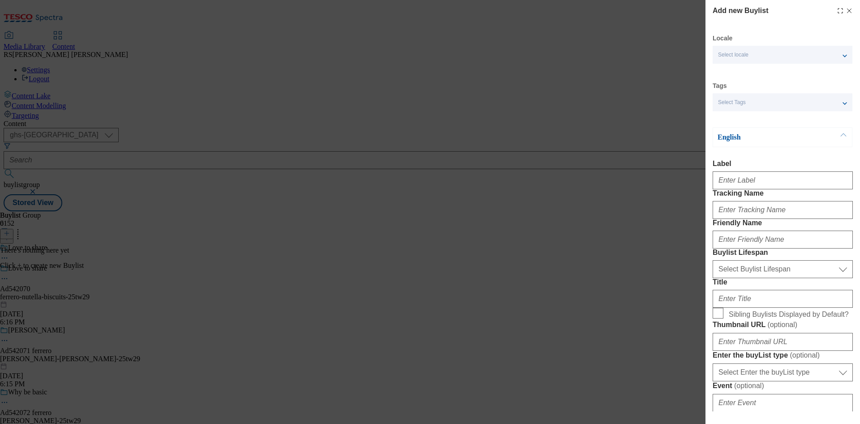
click at [763, 189] on div "Modal" at bounding box center [783, 179] width 140 height 22
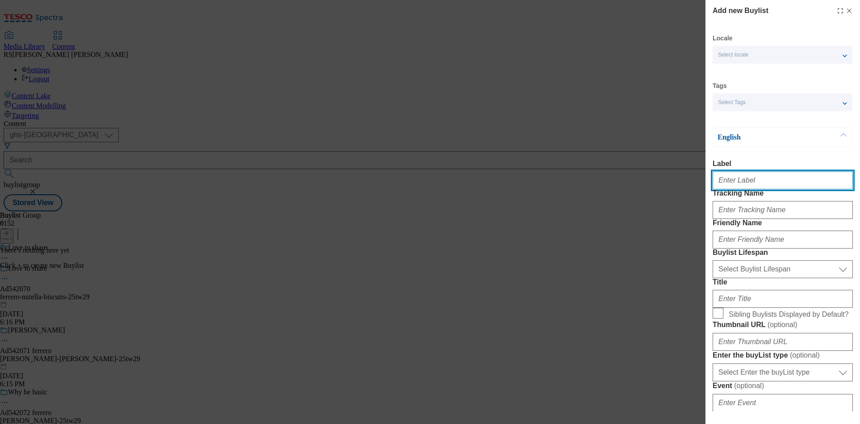
click at [762, 186] on input "Label" at bounding box center [783, 180] width 140 height 18
paste input "542070"
type input "Ad542070"
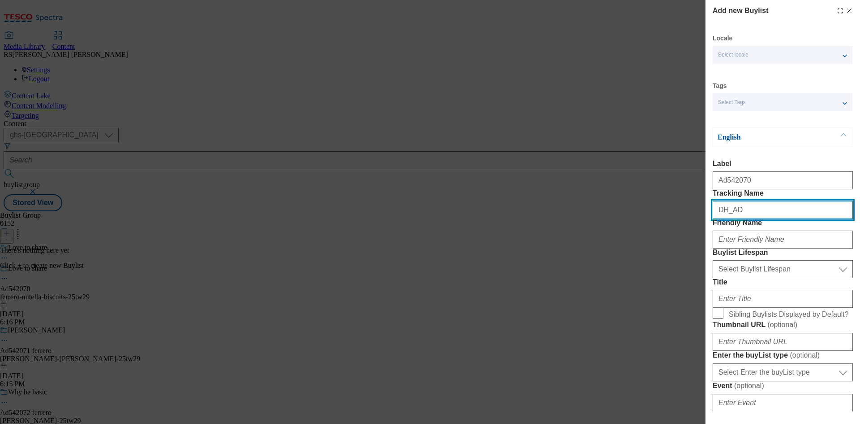
paste input "542070"
type input "DH_AD542070"
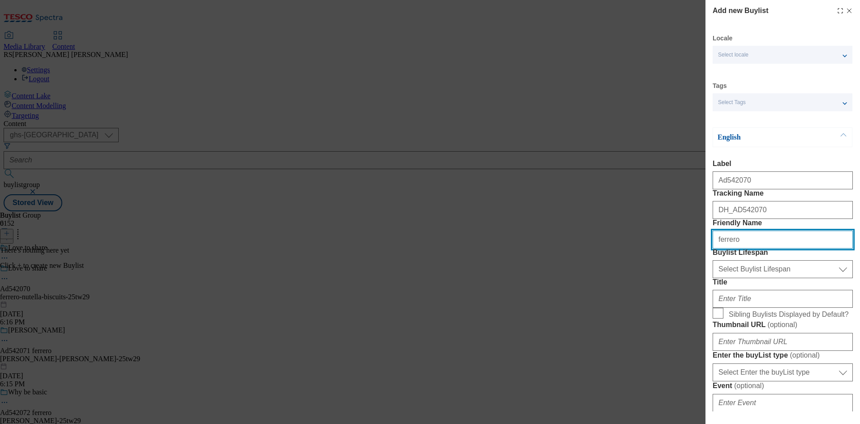
type input "ferrero"
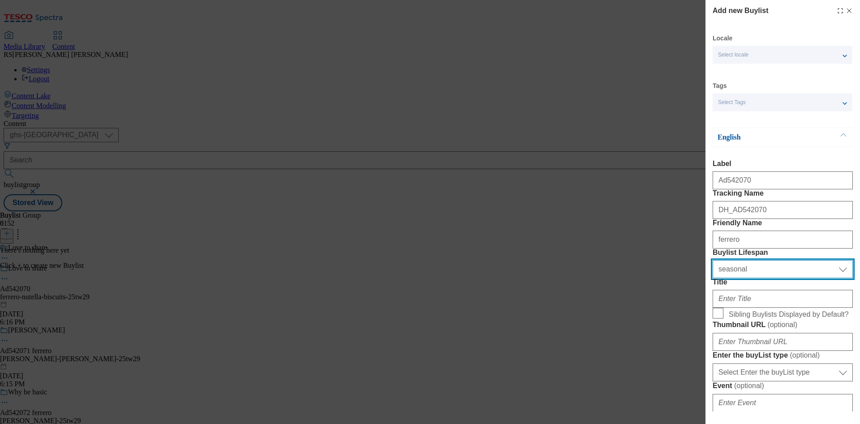
select select "tactical"
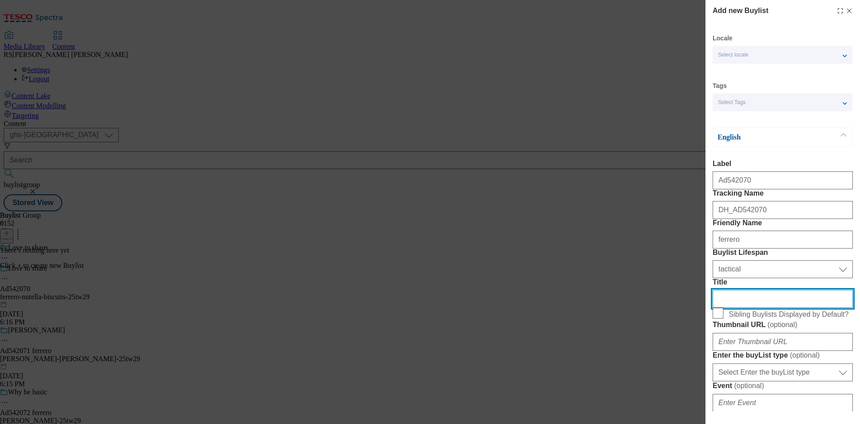
scroll to position [224, 0]
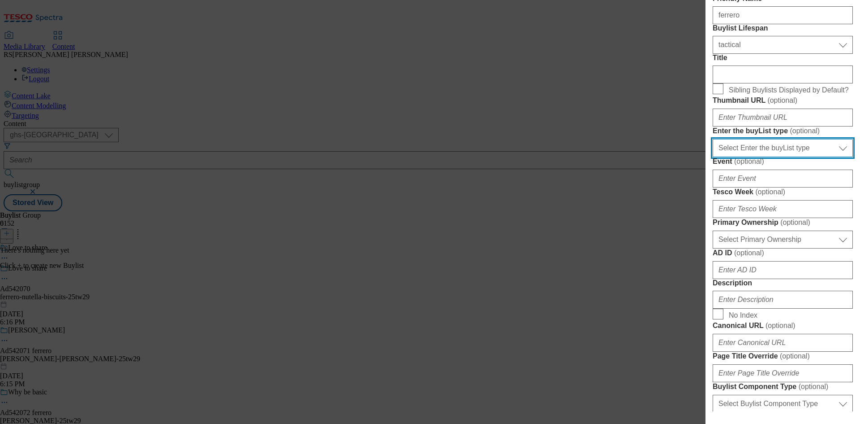
click at [787, 157] on select "Select Enter the buyList type event supplier funded long term >4 weeks supplier…" at bounding box center [783, 148] width 140 height 18
select select "supplier funded short term 1-3 weeks"
click at [713, 157] on select "Select Enter the buyList type event supplier funded long term >4 weeks supplier…" at bounding box center [783, 148] width 140 height 18
click at [774, 218] on div "Modal" at bounding box center [783, 207] width 140 height 22
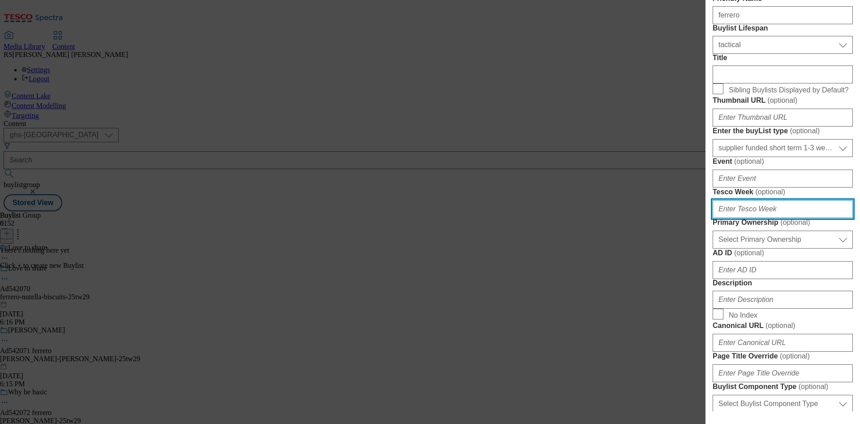
click at [774, 218] on input "Tesco Week ( optional )" at bounding box center [783, 209] width 140 height 18
type input "29"
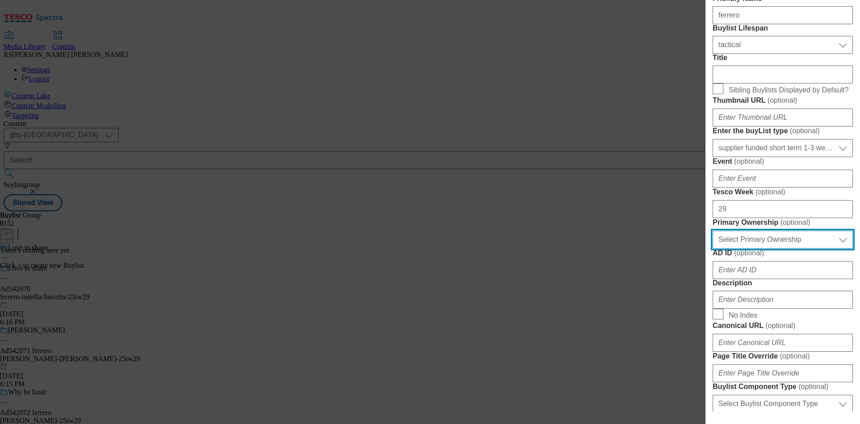
select select "dunnhumby"
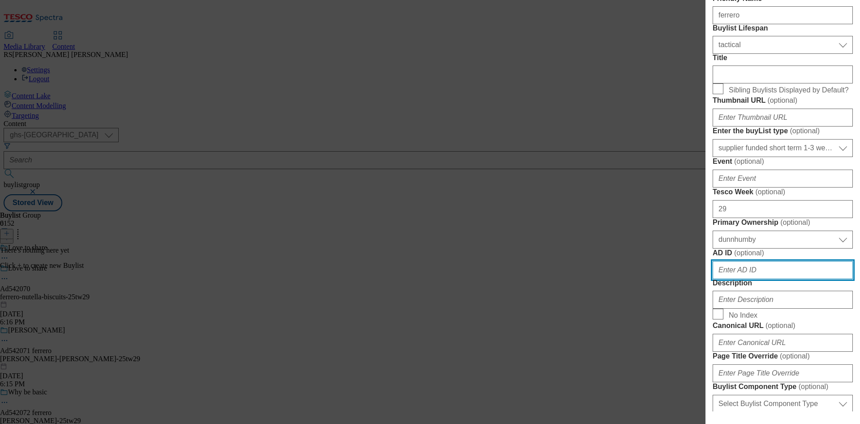
scroll to position [450, 0]
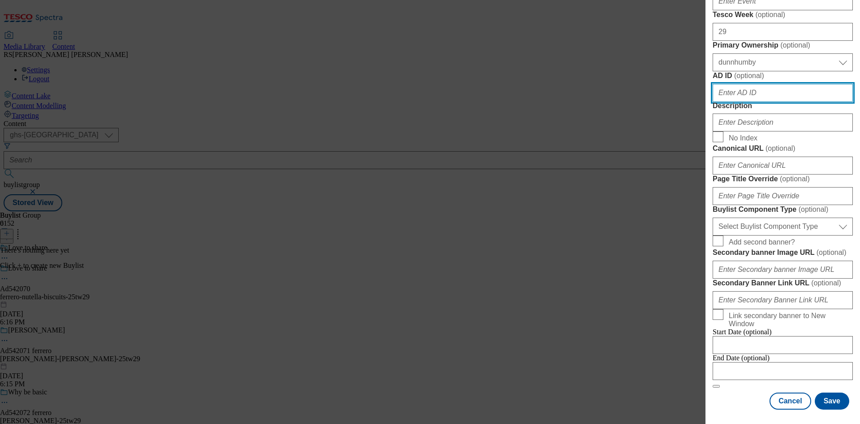
paste input "542070"
type input "542070"
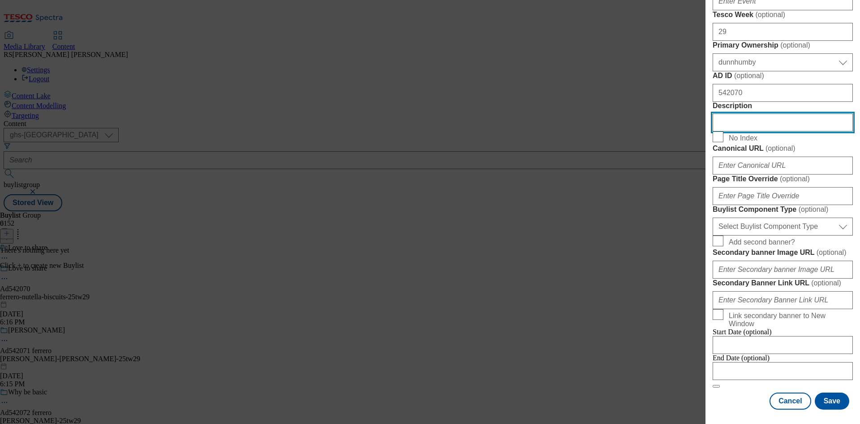
scroll to position [675, 0]
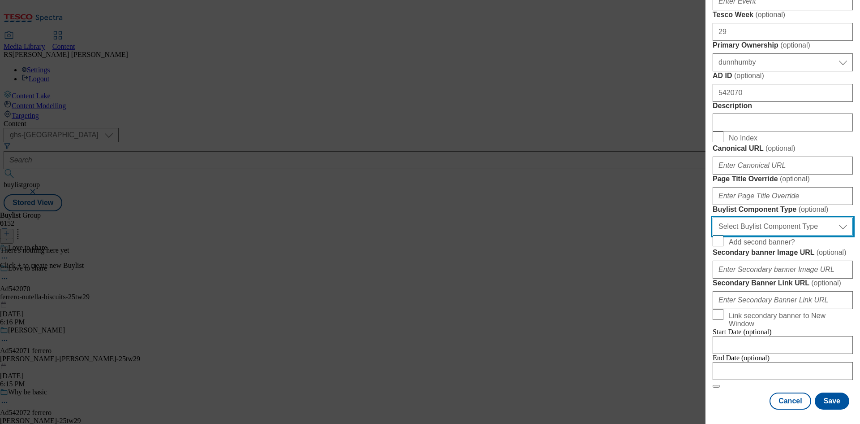
click at [801, 217] on select "Select Buylist Component Type Banner Competition Header Meal" at bounding box center [783, 226] width 140 height 18
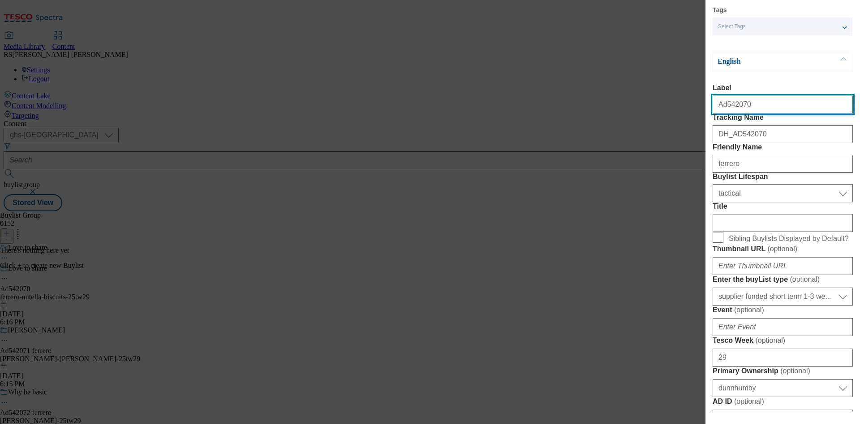
select select "Banner"
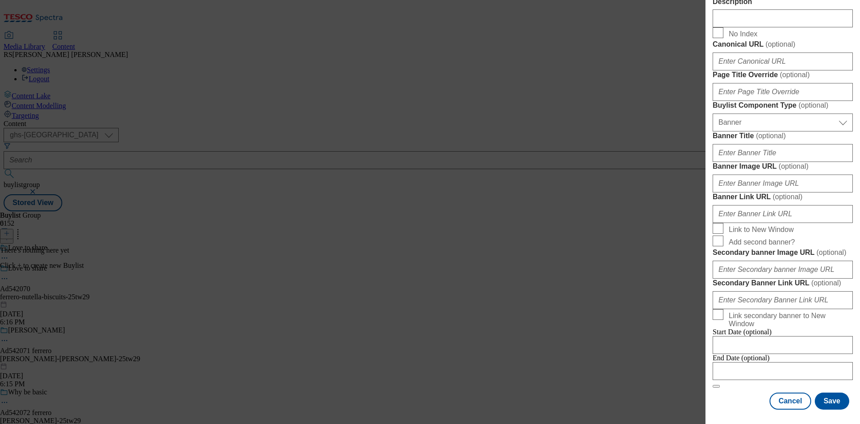
scroll to position [888, 0]
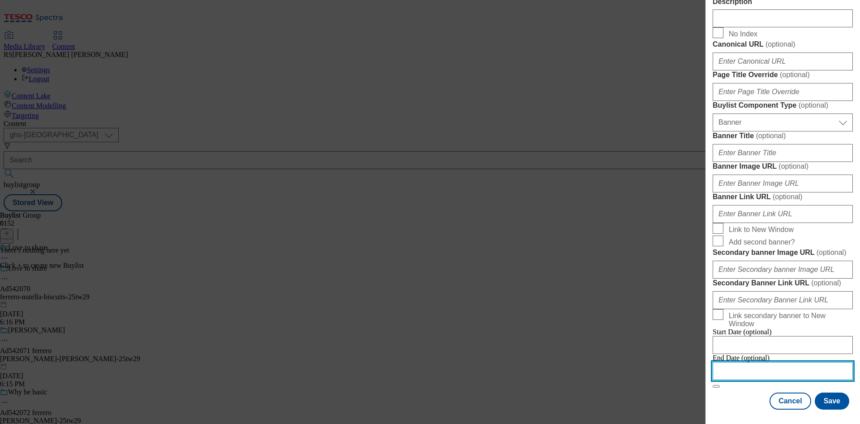
click at [772, 363] on input "Modal" at bounding box center [783, 371] width 140 height 18
select select "2025"
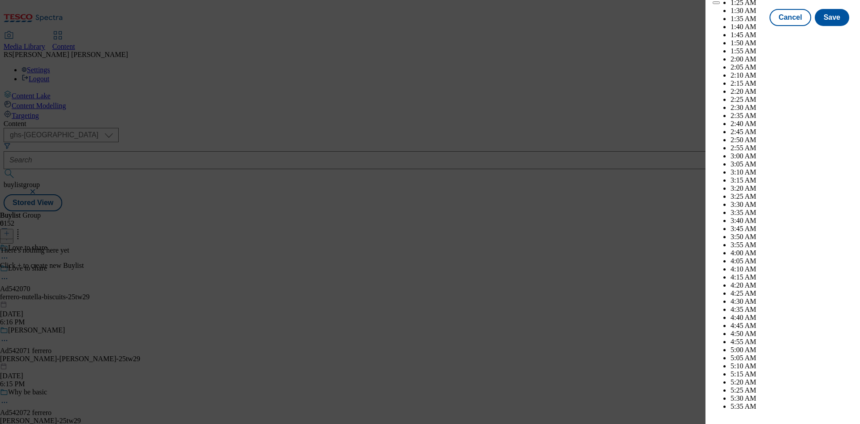
scroll to position [3627, 0]
select select "November"
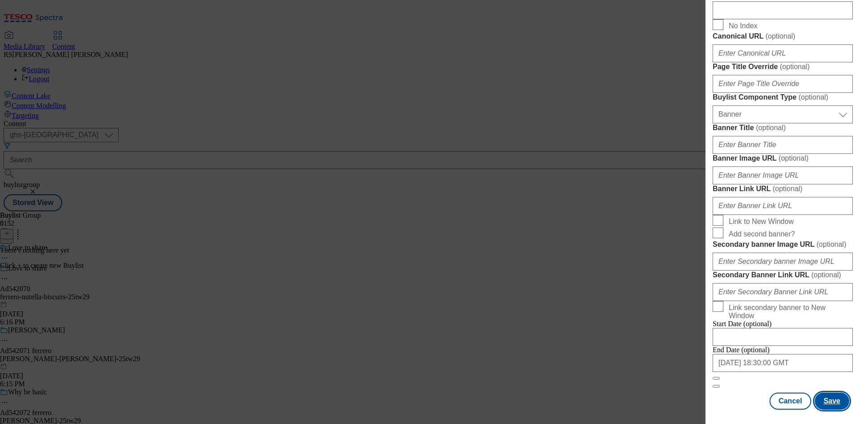
click at [821, 398] on button "Save" at bounding box center [832, 400] width 35 height 17
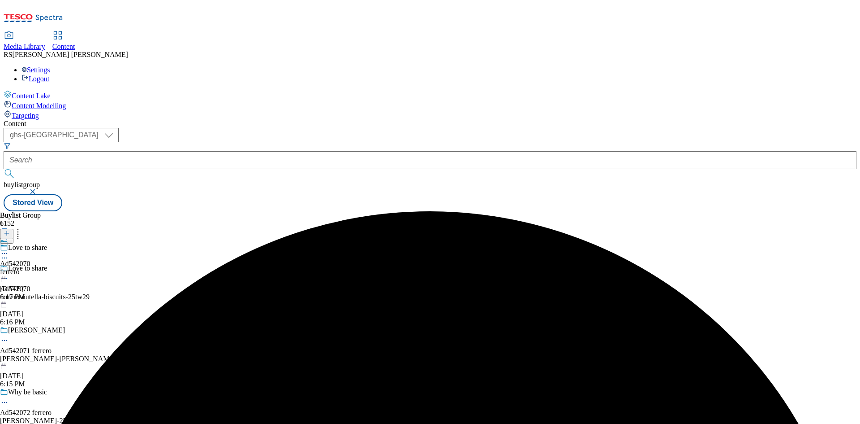
click at [30, 268] on div "ferrero" at bounding box center [15, 272] width 30 height 8
click at [10, 230] on icon at bounding box center [7, 233] width 6 height 6
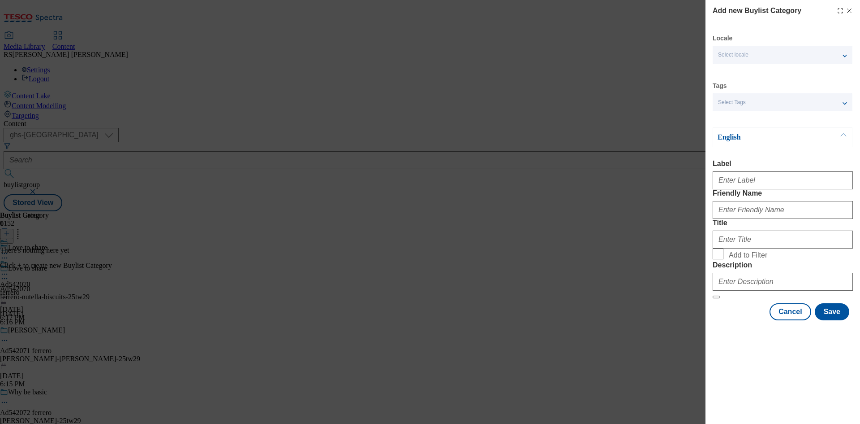
drag, startPoint x: 754, startPoint y: 195, endPoint x: 753, endPoint y: 186, distance: 9.1
click at [754, 194] on form "Label Friendly Name Title Add to Filter Description" at bounding box center [783, 229] width 140 height 139
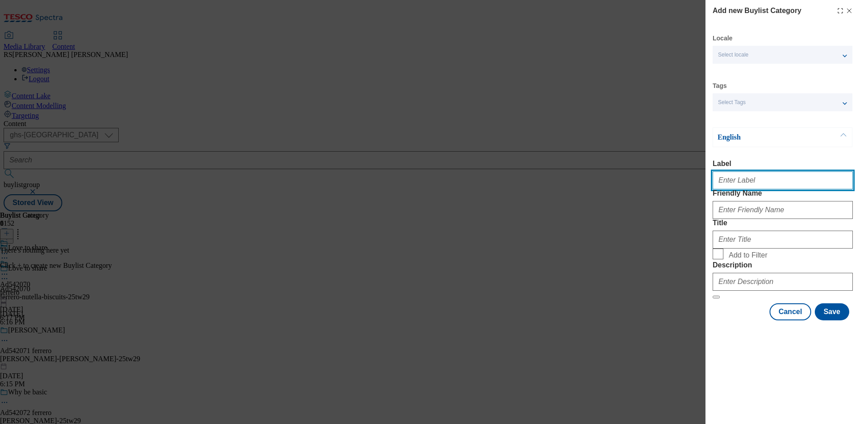
click at [753, 184] on input "Label" at bounding box center [783, 180] width 140 height 18
paste input "542070"
type input "Ad542070"
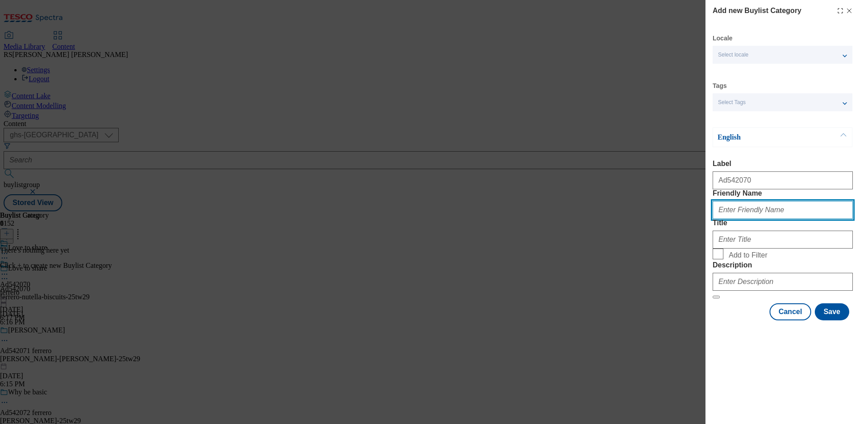
click at [817, 219] on input "Friendly Name" at bounding box center [783, 210] width 140 height 18
paste input "ferrero-nutella-biscuits"
type input "ferrero-nutella-biscuits"
click at [788, 248] on div "Title" at bounding box center [783, 234] width 140 height 30
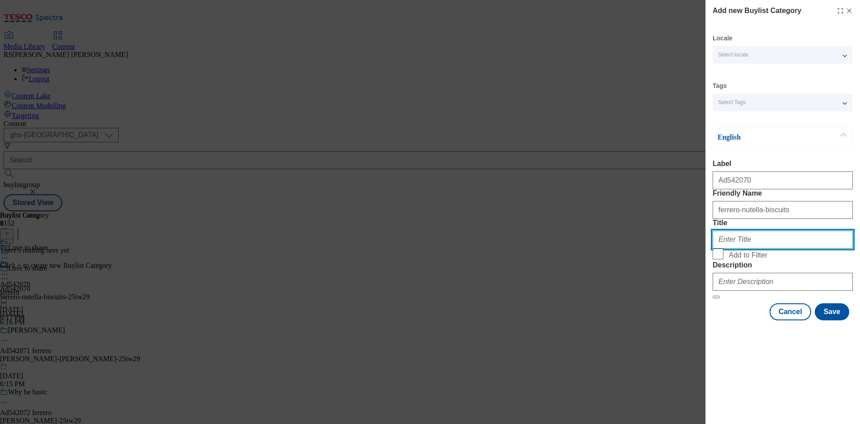
click at [786, 248] on input "Title" at bounding box center [783, 239] width 140 height 18
paste input "Ferrero"
type input "Ferrero"
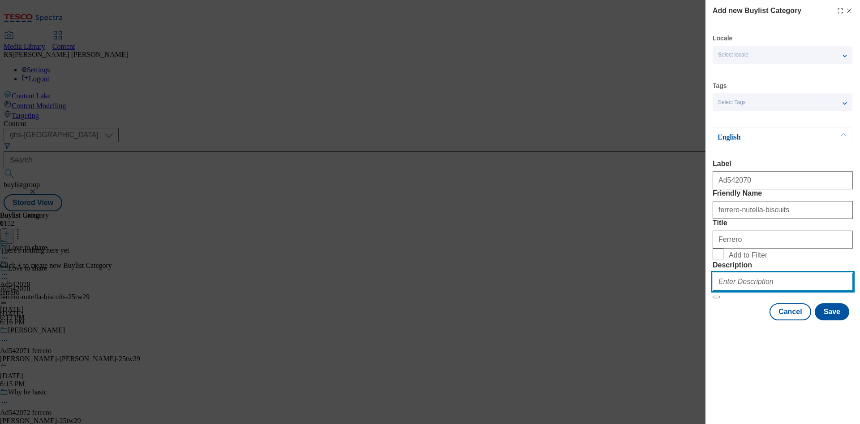
click at [774, 290] on input "Description" at bounding box center [783, 281] width 140 height 18
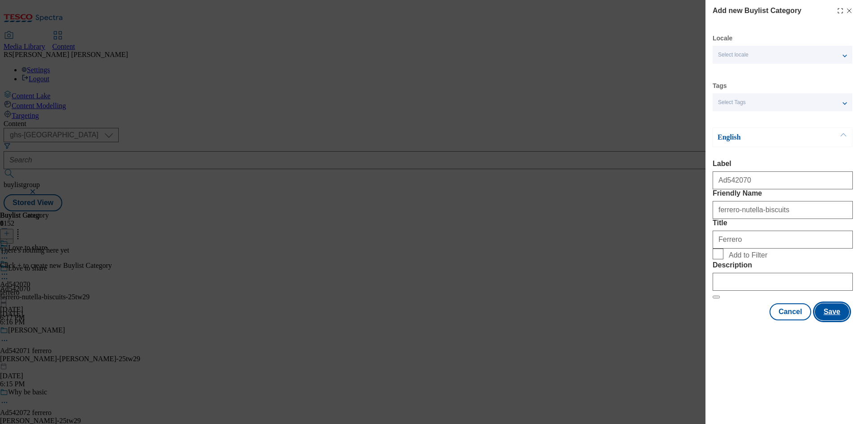
click at [839, 320] on button "Save" at bounding box center [832, 311] width 35 height 17
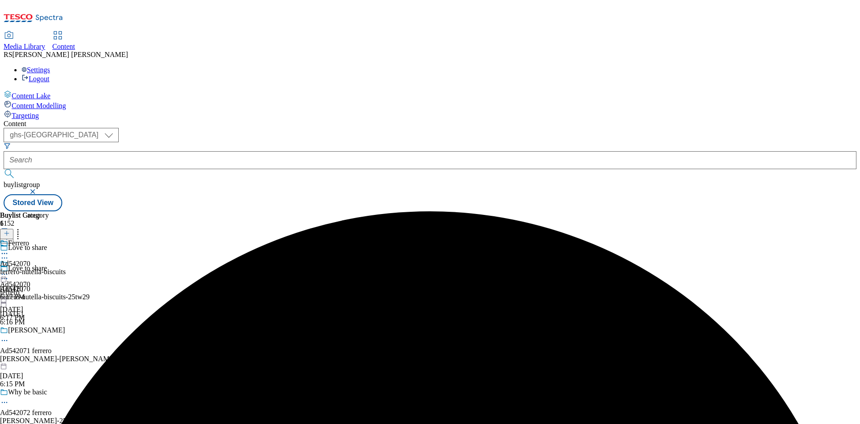
click at [9, 274] on icon at bounding box center [4, 278] width 9 height 9
click at [30, 284] on div "Ad542070 ferrero Sep 4, 2025 6:17 PM" at bounding box center [15, 290] width 30 height 62
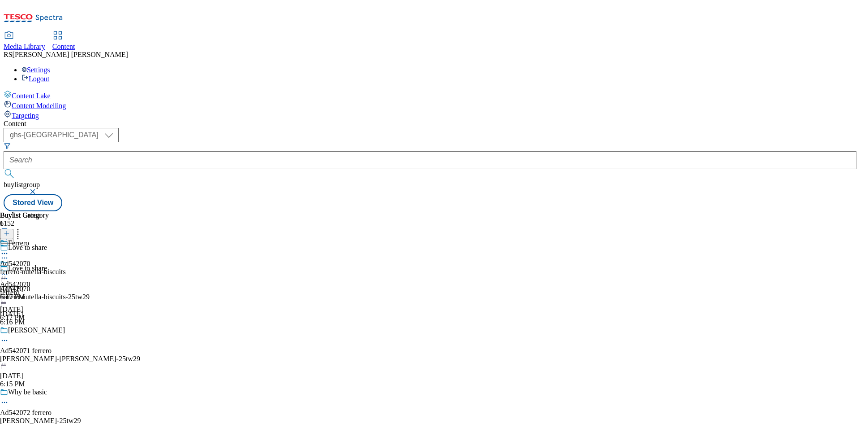
click at [66, 268] on div "ferrero-nutella-biscuits" at bounding box center [33, 272] width 66 height 8
click at [10, 230] on icon at bounding box center [7, 233] width 6 height 6
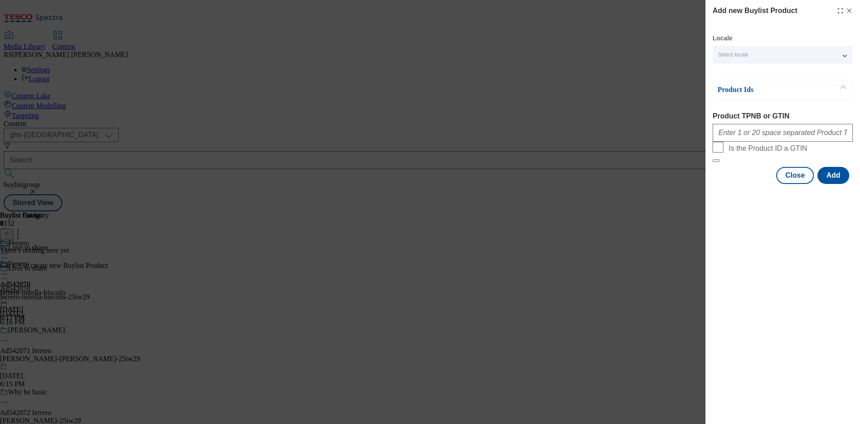
click at [780, 124] on div "Modal" at bounding box center [783, 131] width 140 height 22
click at [775, 138] on input "Product TPNB or GTIN" at bounding box center [783, 133] width 140 height 18
paste input "88901292 88887238 83602469"
type input "88901292 88887238 83602469"
click at [829, 184] on button "Add" at bounding box center [834, 175] width 32 height 17
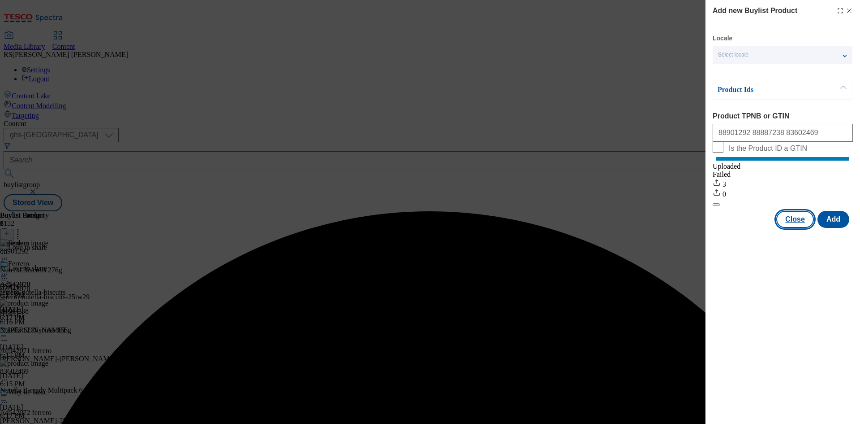
click at [796, 228] on button "Close" at bounding box center [796, 219] width 38 height 17
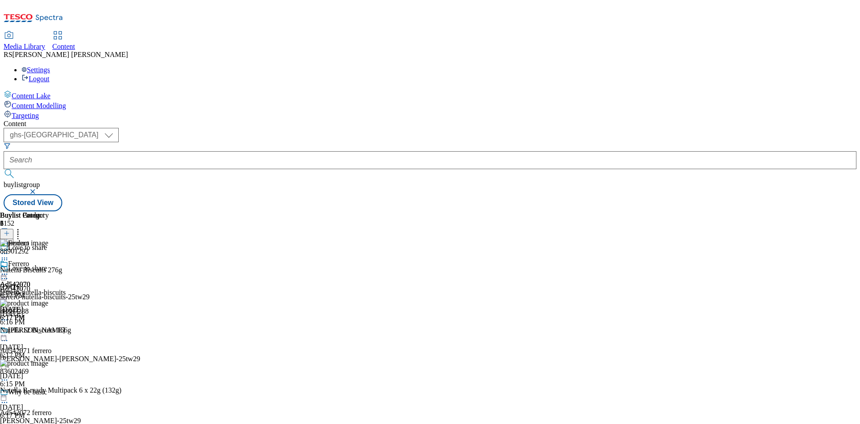
click at [9, 274] on icon at bounding box center [4, 278] width 9 height 9
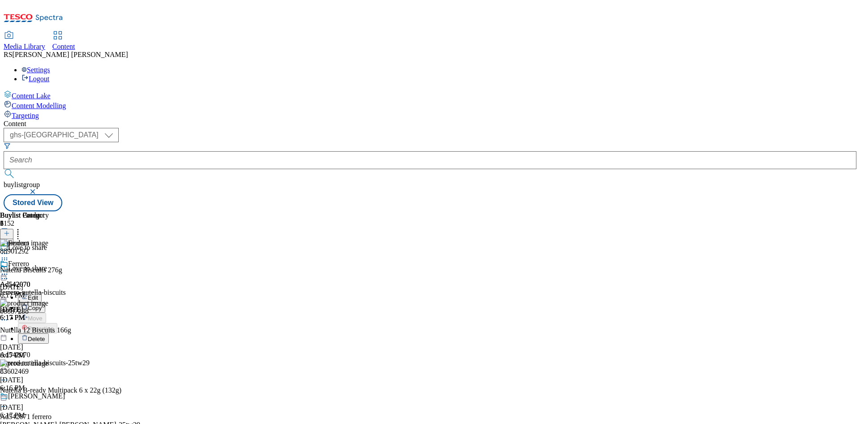
click at [38, 294] on span "Edit" at bounding box center [33, 297] width 10 height 7
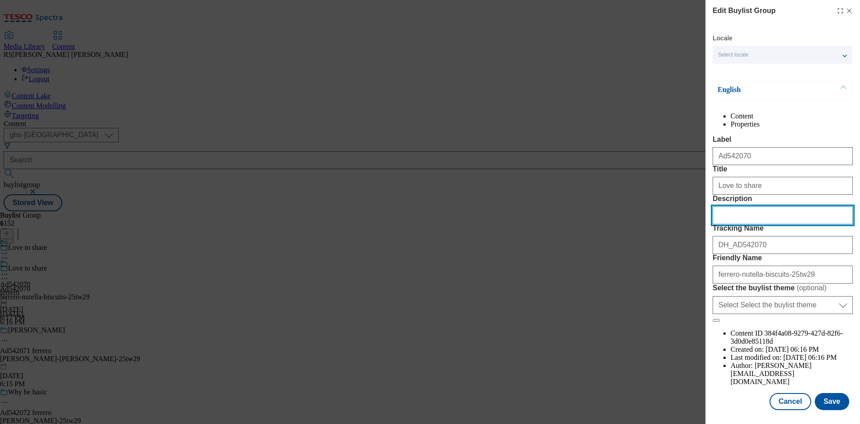
click at [765, 224] on input "Description" at bounding box center [783, 215] width 140 height 18
paste input "Nutella Biscuits 276g"
type input "Nutella Biscuits 276g"
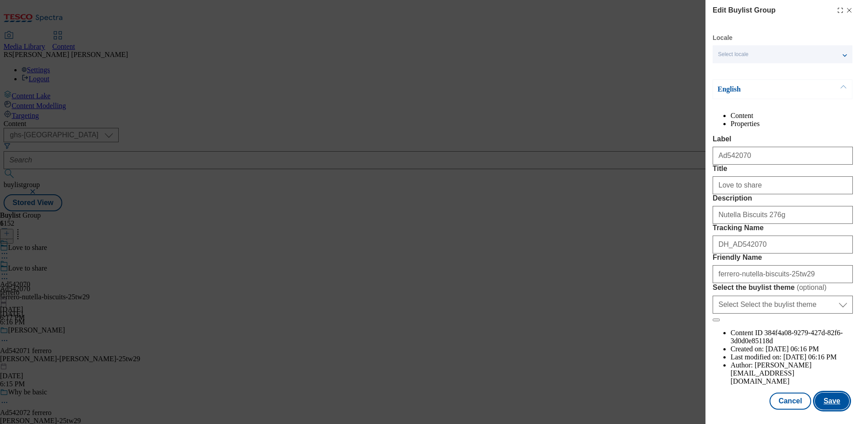
click at [837, 398] on button "Save" at bounding box center [832, 400] width 35 height 17
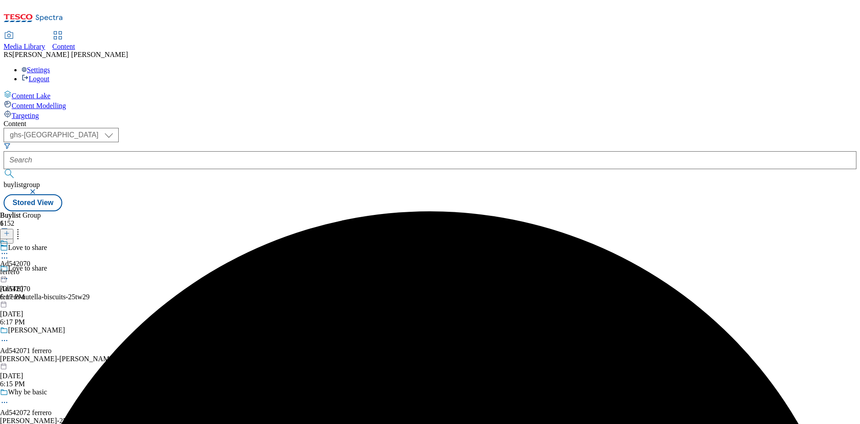
click at [9, 249] on icon at bounding box center [4, 253] width 9 height 9
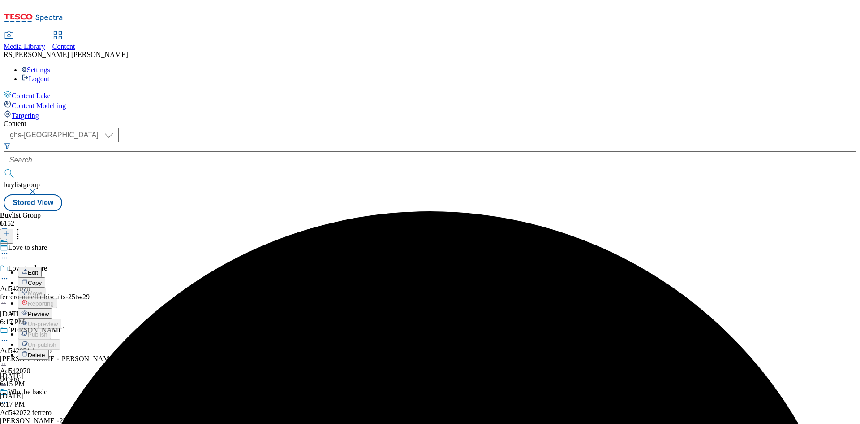
click at [38, 269] on span "Edit" at bounding box center [33, 272] width 10 height 7
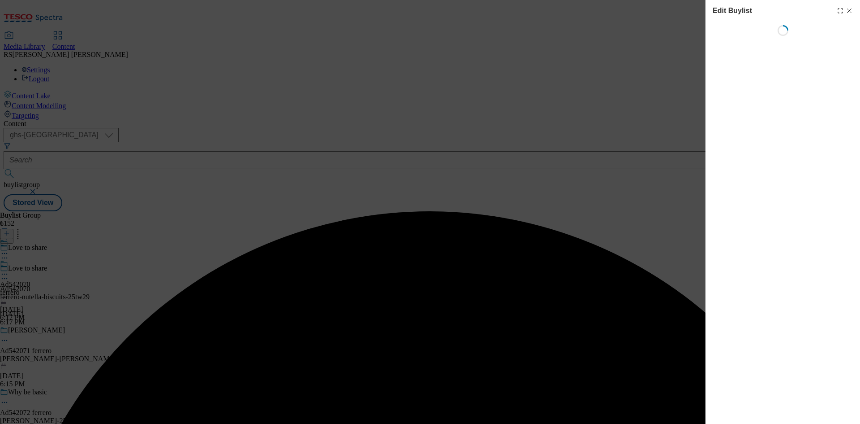
select select "tactical"
select select "supplier funded short term 1-3 weeks"
select select "dunnhumby"
select select "Banner"
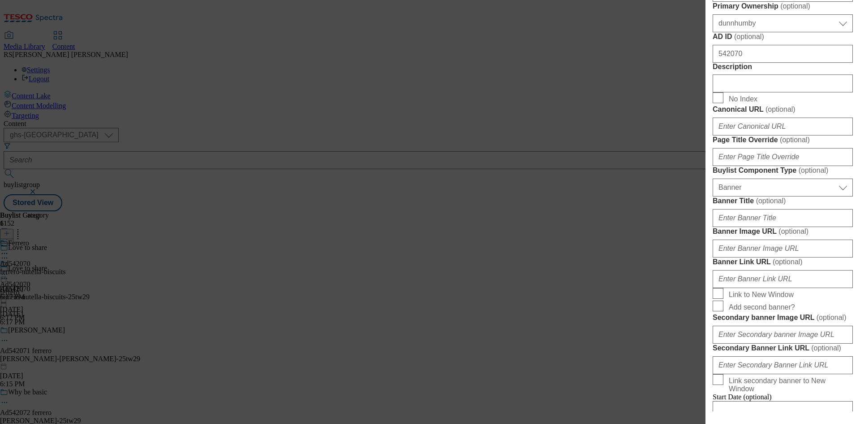
scroll to position [493, 0]
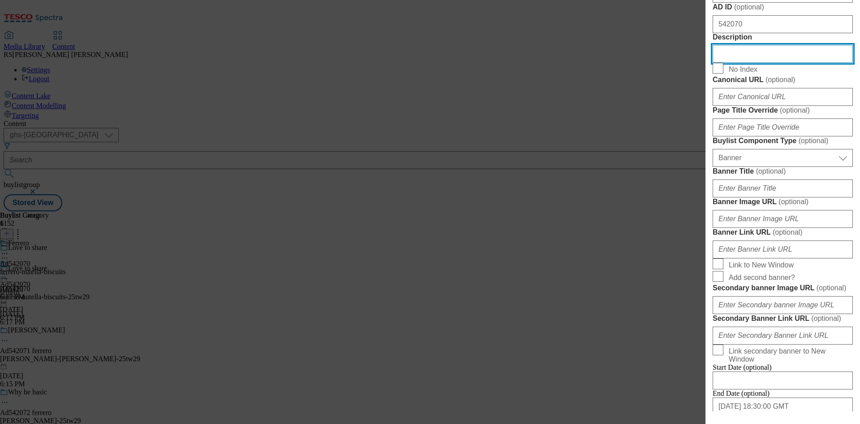
click at [769, 63] on input "Description" at bounding box center [783, 54] width 140 height 18
paste input "Nutella Biscuits 276g"
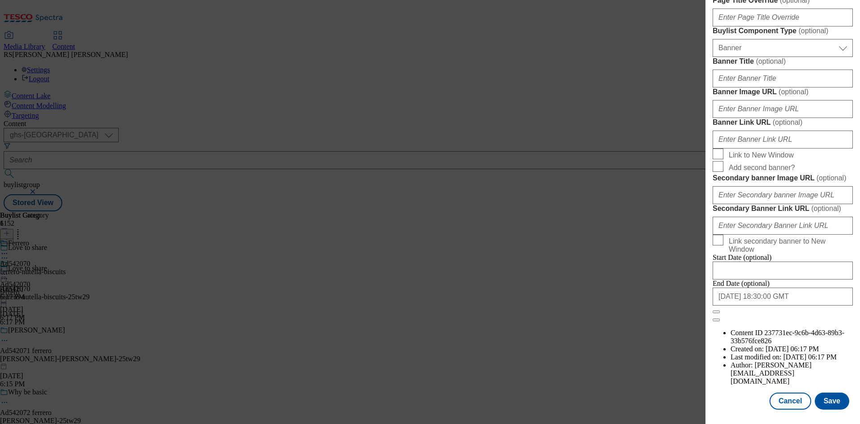
scroll to position [928, 0]
type input "Nutella Biscuits 276g"
click at [827, 398] on button "Save" at bounding box center [832, 400] width 35 height 17
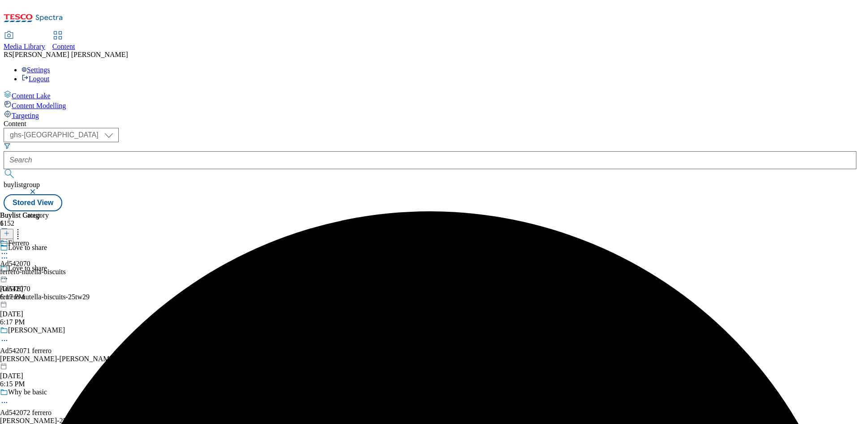
click at [583, 211] on div "Buylist Group 6152 Love to share Love to share Ad542070 ferrero-nutella-biscuit…" at bounding box center [430, 211] width 853 height 0
click at [9, 249] on icon at bounding box center [4, 253] width 9 height 9
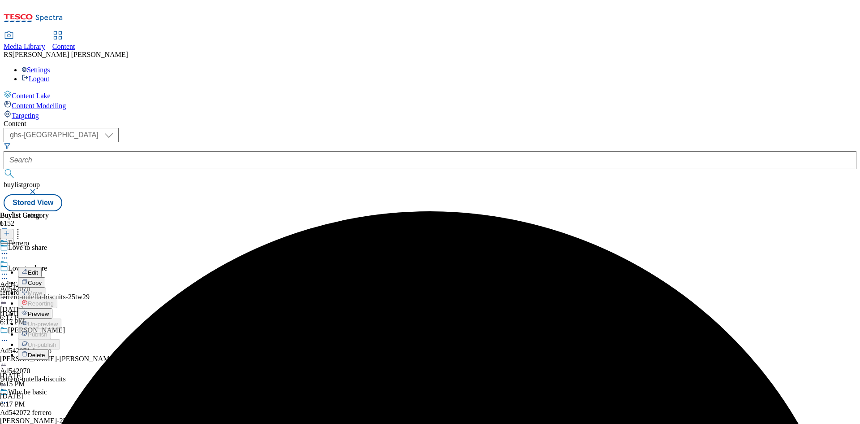
click at [38, 269] on span "Edit" at bounding box center [33, 272] width 10 height 7
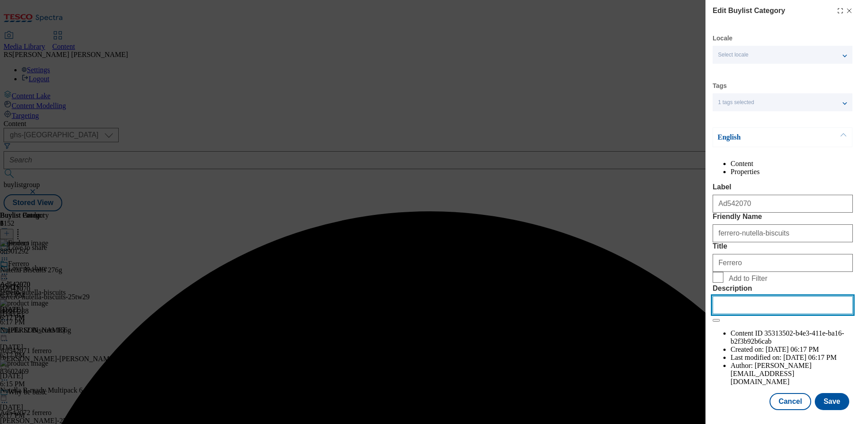
click at [785, 314] on input "Description" at bounding box center [783, 305] width 140 height 18
paste input "Nutella Biscuits 276g"
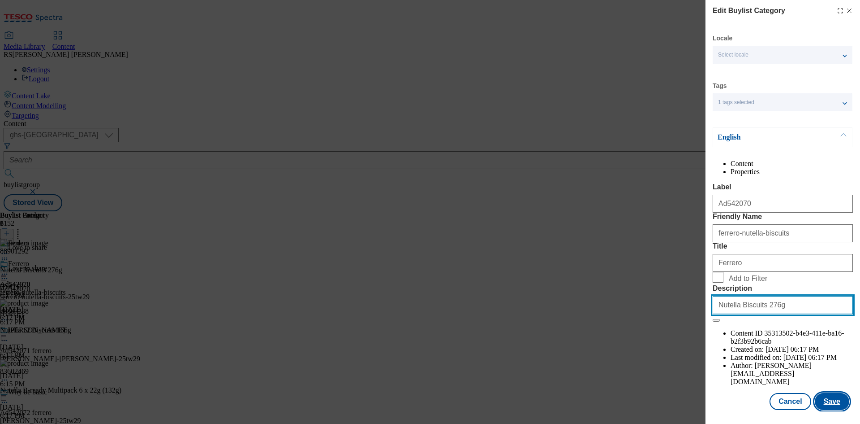
type input "Nutella Biscuits 276g"
click at [826, 410] on button "Save" at bounding box center [832, 401] width 35 height 17
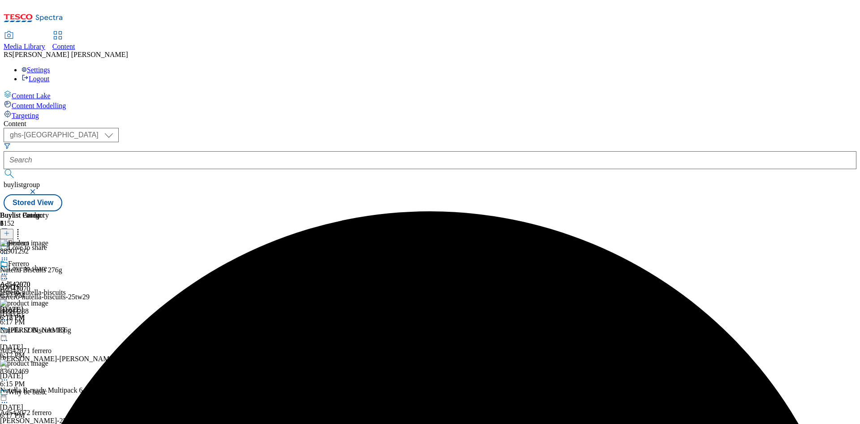
click at [9, 269] on icon at bounding box center [4, 273] width 9 height 9
click at [49, 331] on span "Preview" at bounding box center [38, 334] width 21 height 7
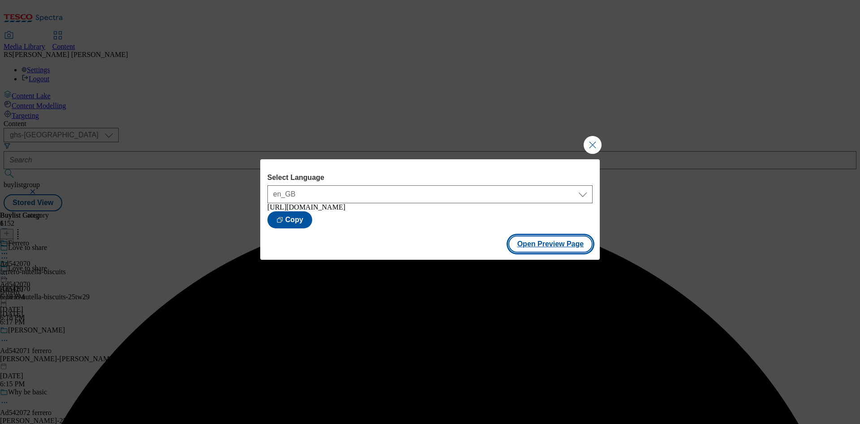
click at [551, 244] on button "Open Preview Page" at bounding box center [551, 243] width 85 height 17
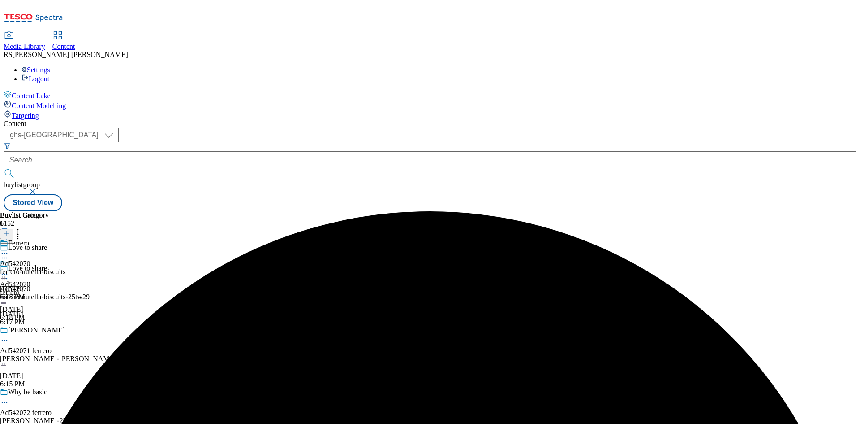
click at [9, 269] on icon at bounding box center [4, 273] width 9 height 9
click at [51, 359] on button "Publish" at bounding box center [34, 364] width 33 height 10
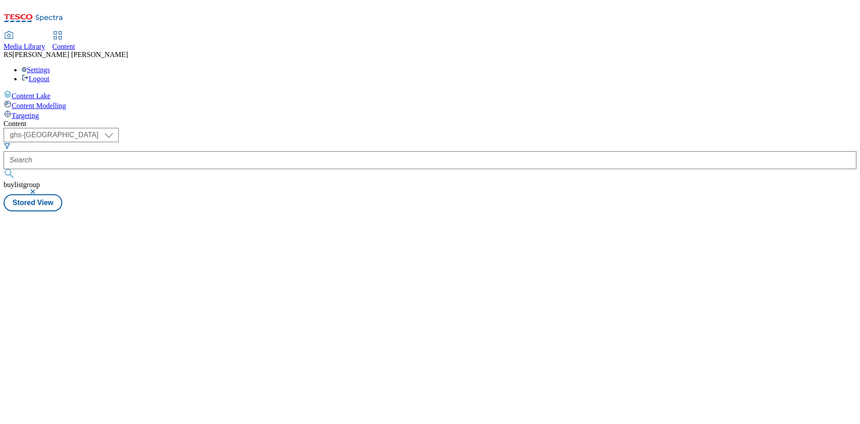
select select "ghs-[GEOGRAPHIC_DATA]"
